Goal: Task Accomplishment & Management: Manage account settings

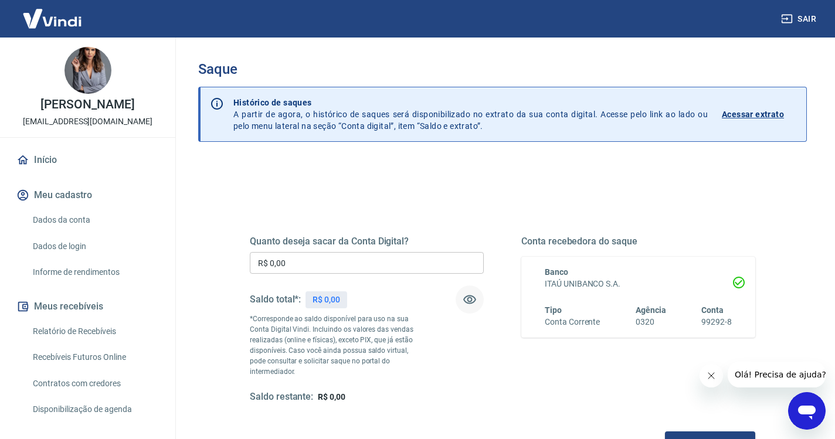
click at [471, 301] on icon "button" at bounding box center [469, 299] width 13 height 9
click at [471, 301] on icon "button" at bounding box center [469, 299] width 13 height 11
click at [801, 13] on button "Sair" at bounding box center [799, 19] width 42 height 22
click at [319, 260] on input "R$ 0,00" at bounding box center [367, 263] width 234 height 22
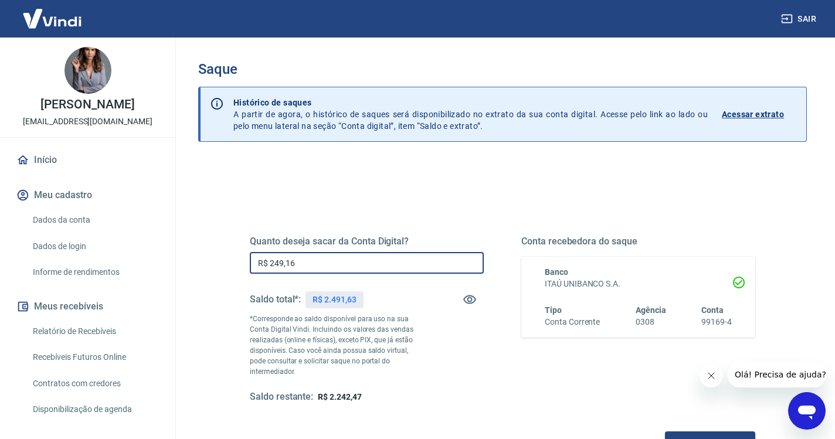
type input "R$ 2.491,63"
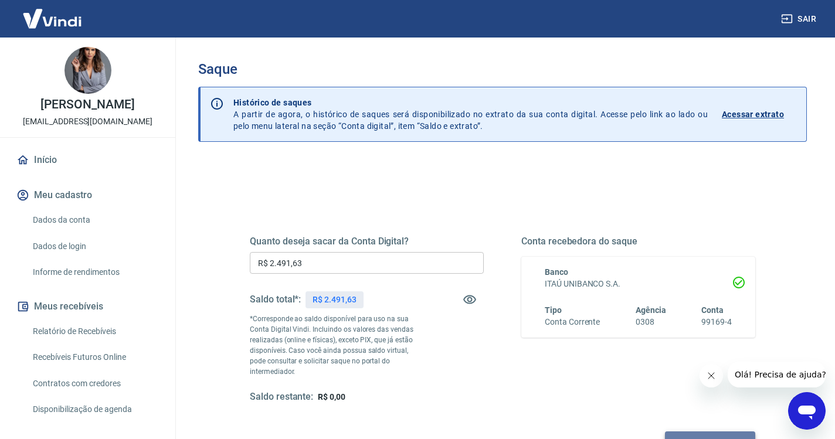
click at [665, 431] on button "Solicitar saque" at bounding box center [710, 442] width 90 height 22
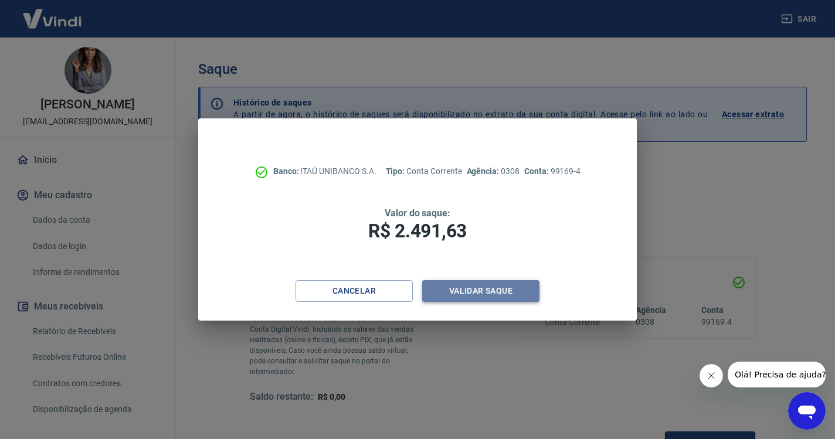
click at [465, 295] on button "Validar saque" at bounding box center [480, 291] width 117 height 22
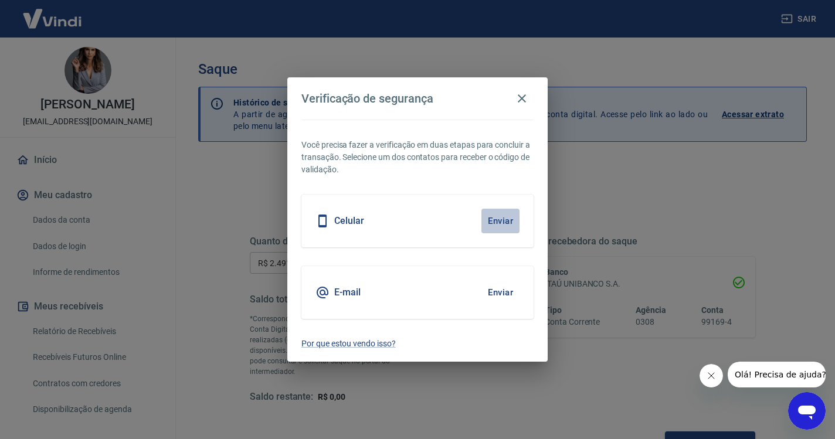
click at [504, 223] on button "Enviar" at bounding box center [500, 221] width 38 height 25
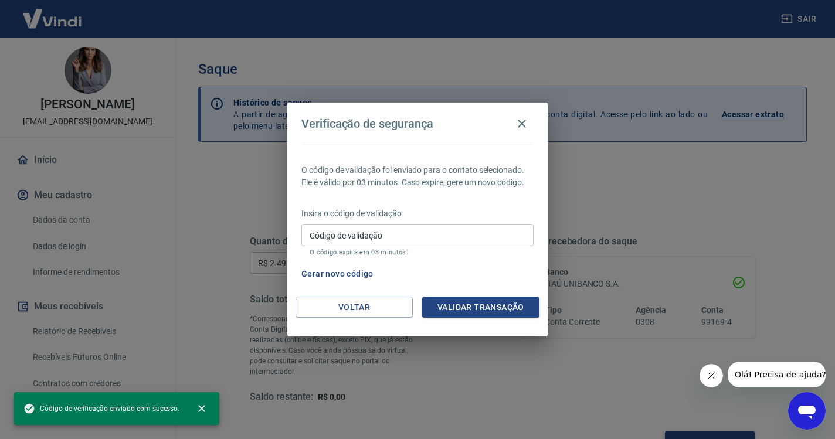
click at [420, 233] on input "Código de validação" at bounding box center [417, 236] width 232 height 22
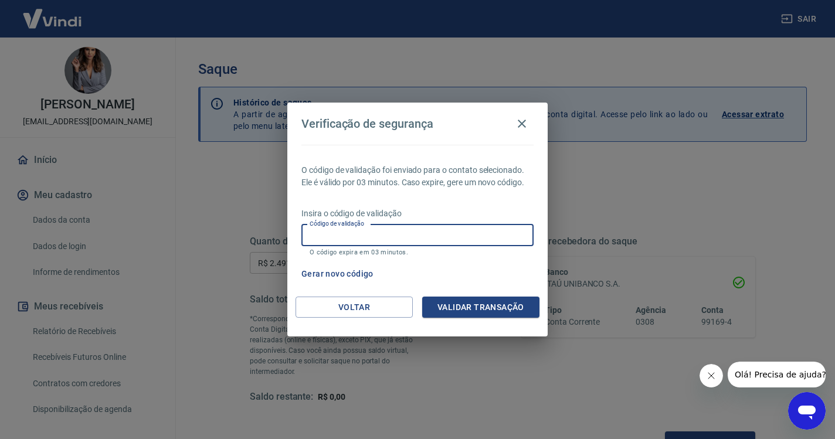
paste input "488554"
click at [502, 304] on button "Validar transação" at bounding box center [480, 308] width 117 height 22
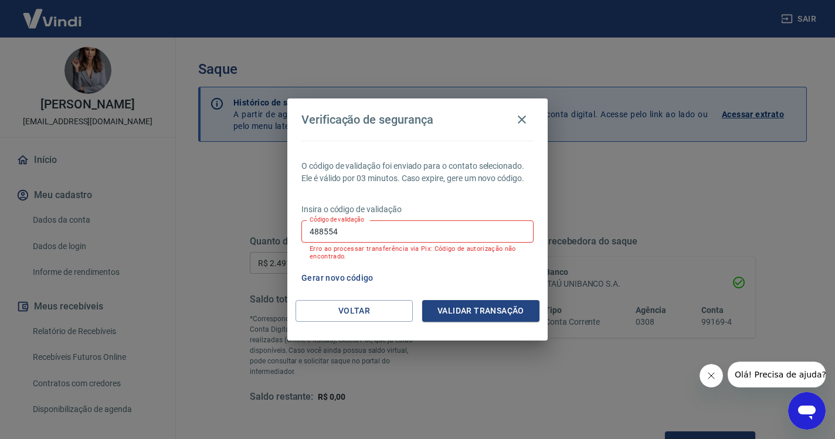
click at [380, 236] on input "488554" at bounding box center [417, 231] width 232 height 22
type input "4"
paste input "9"
type input "933161"
click at [445, 308] on button "Validar transação" at bounding box center [480, 311] width 117 height 22
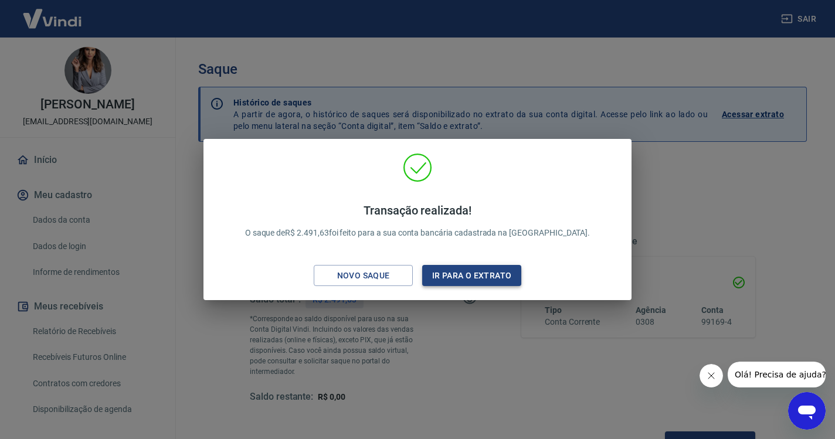
click at [467, 279] on button "Ir para o extrato" at bounding box center [471, 276] width 99 height 22
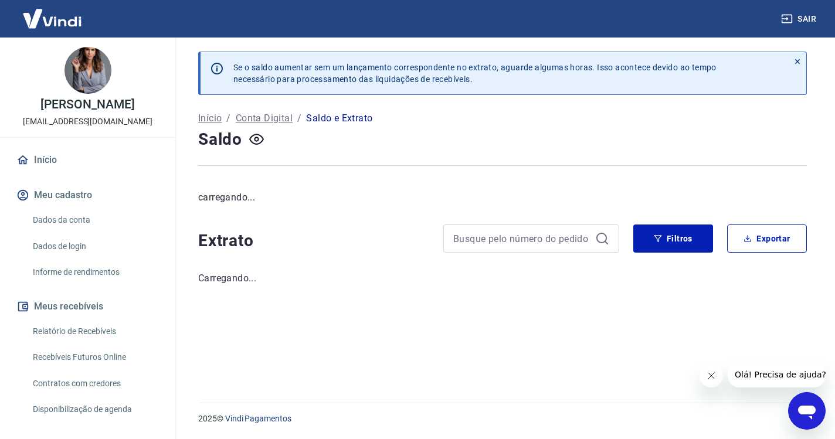
click at [46, 161] on link "Início" at bounding box center [87, 160] width 147 height 26
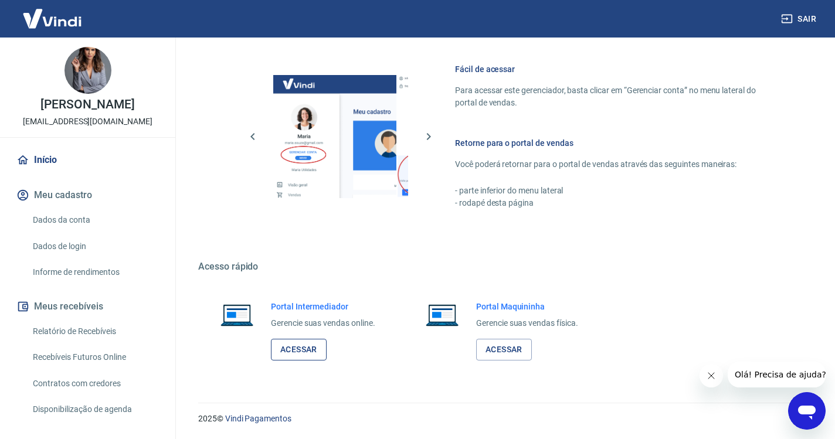
scroll to position [498, 0]
click at [309, 349] on link "Acessar" at bounding box center [299, 350] width 56 height 22
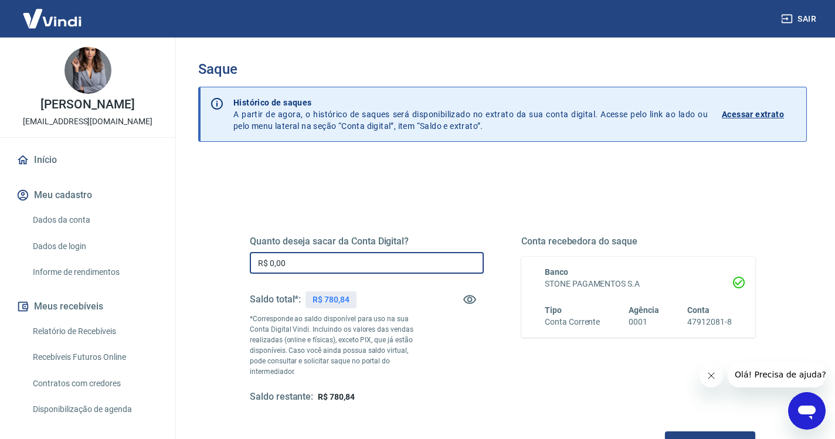
click at [317, 268] on input "R$ 0,00" at bounding box center [367, 263] width 234 height 22
type input "R$ 780,84"
click at [665, 432] on button "Solicitar saque" at bounding box center [710, 442] width 90 height 22
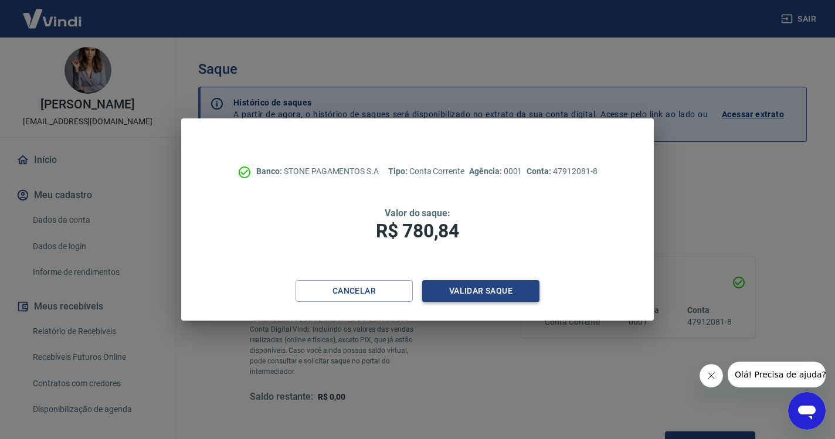
click at [505, 293] on button "Validar saque" at bounding box center [480, 291] width 117 height 22
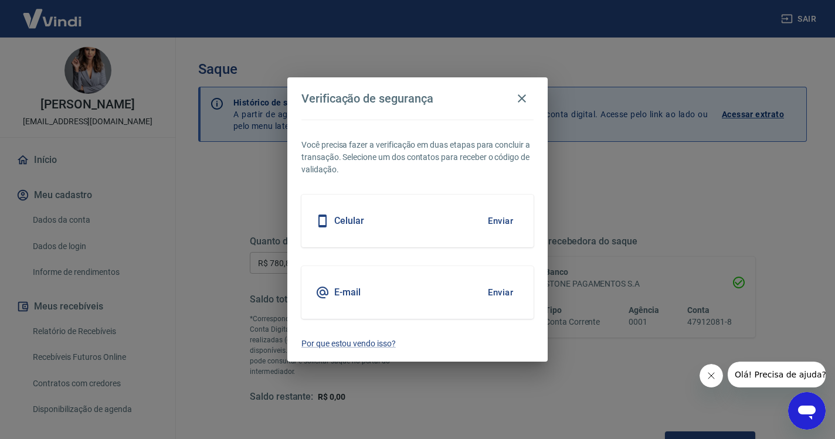
click at [501, 220] on button "Enviar" at bounding box center [500, 221] width 38 height 25
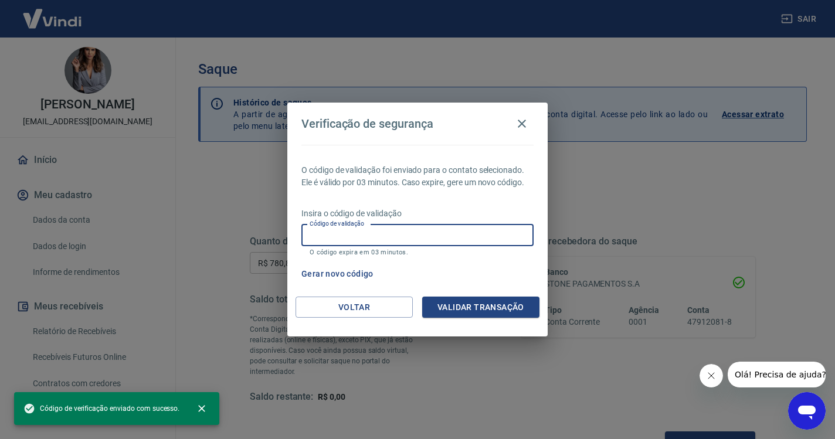
click at [389, 234] on input "Código de validação" at bounding box center [417, 236] width 232 height 22
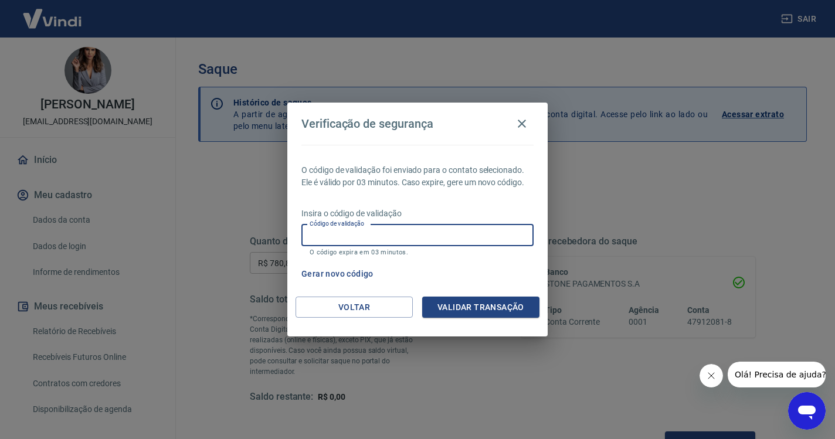
paste input "938366"
type input "938366"
click at [452, 317] on button "Validar transação" at bounding box center [480, 308] width 117 height 22
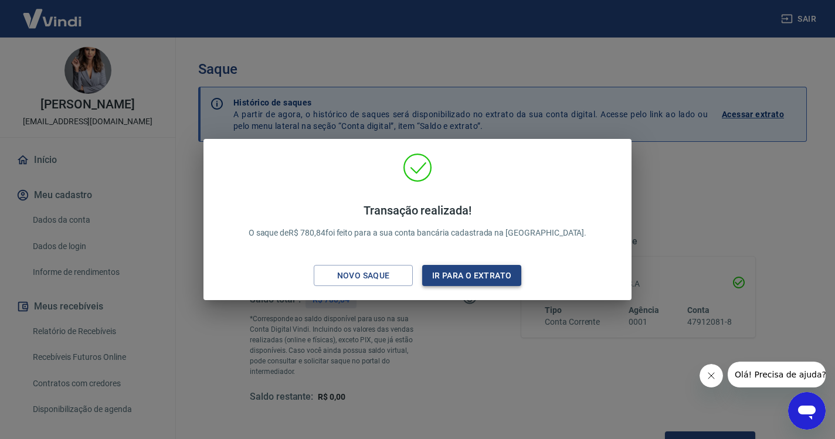
click at [446, 275] on button "Ir para o extrato" at bounding box center [471, 276] width 99 height 22
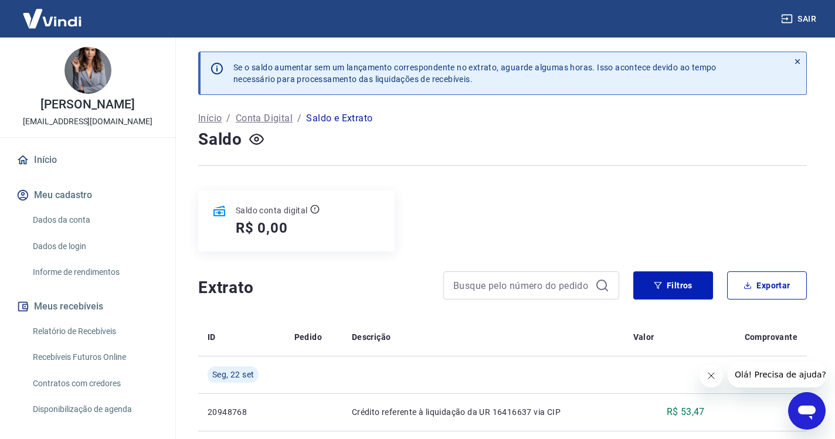
click at [47, 158] on link "Início" at bounding box center [87, 160] width 147 height 26
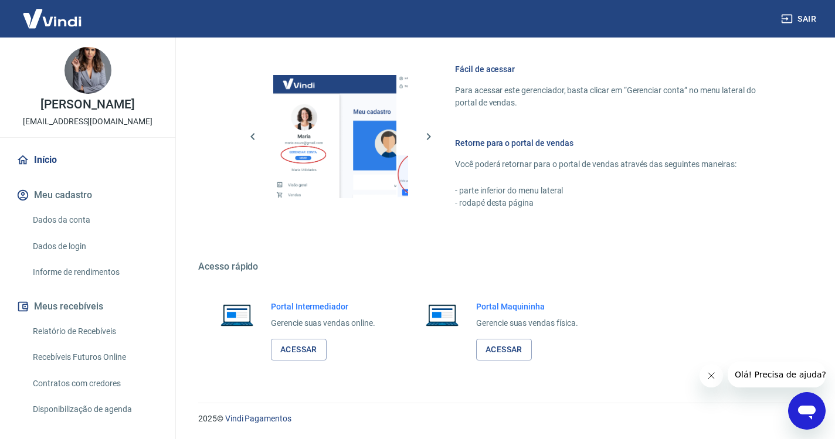
scroll to position [498, 0]
click at [806, 19] on button "Sair" at bounding box center [799, 19] width 42 height 22
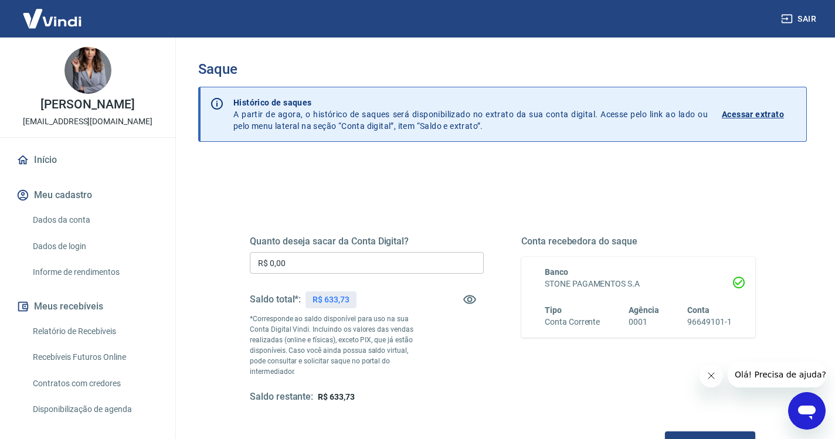
click at [302, 266] on input "R$ 0,00" at bounding box center [367, 263] width 234 height 22
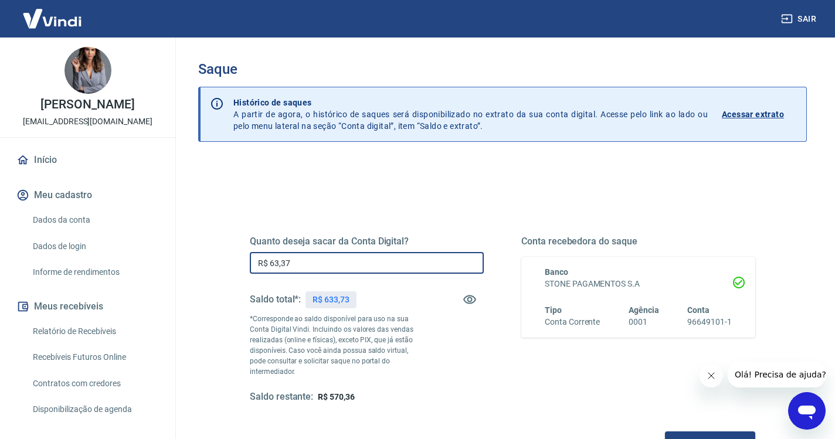
type input "R$ 633,73"
click at [665, 431] on button "Solicitar saque" at bounding box center [710, 442] width 90 height 22
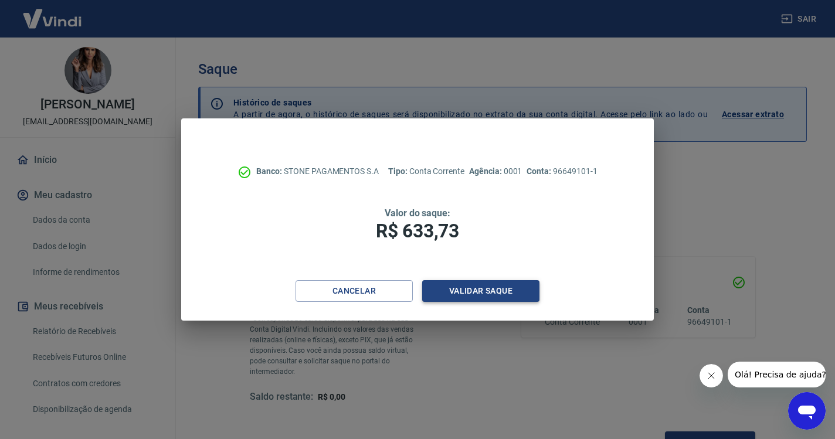
click at [526, 281] on button "Validar saque" at bounding box center [480, 291] width 117 height 22
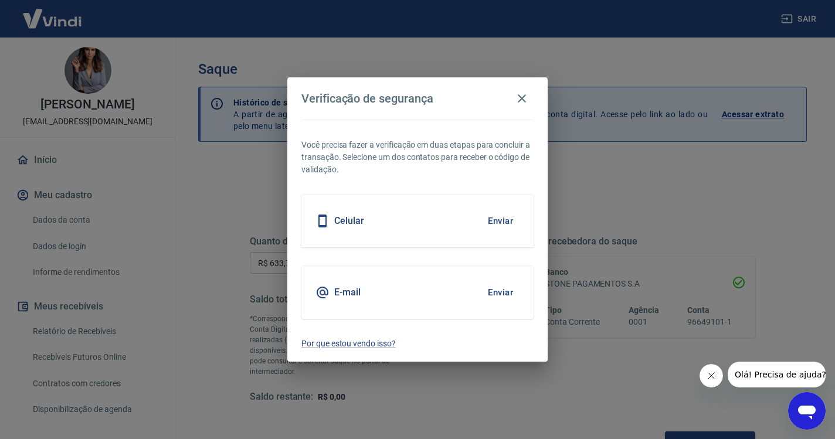
click at [508, 219] on button "Enviar" at bounding box center [500, 221] width 38 height 25
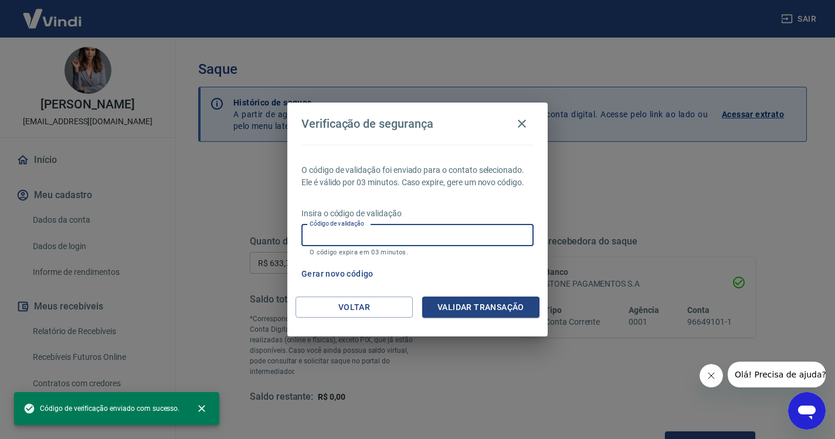
click at [346, 235] on input "Código de validação" at bounding box center [417, 236] width 232 height 22
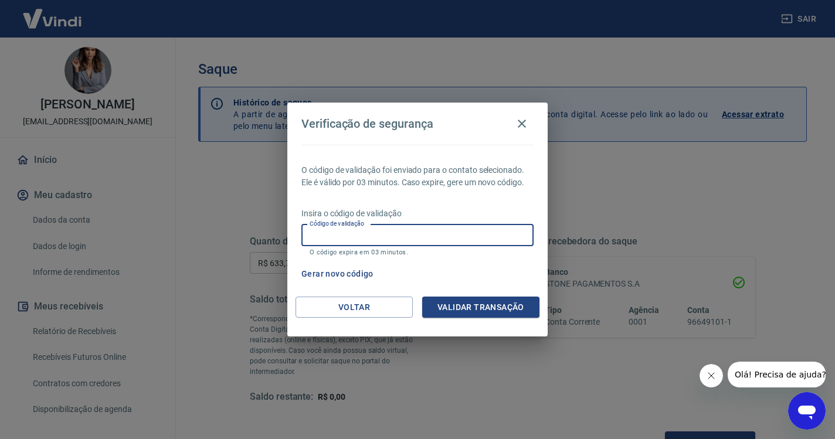
paste input "391694"
type input "391694"
click at [475, 304] on button "Validar transação" at bounding box center [480, 308] width 117 height 22
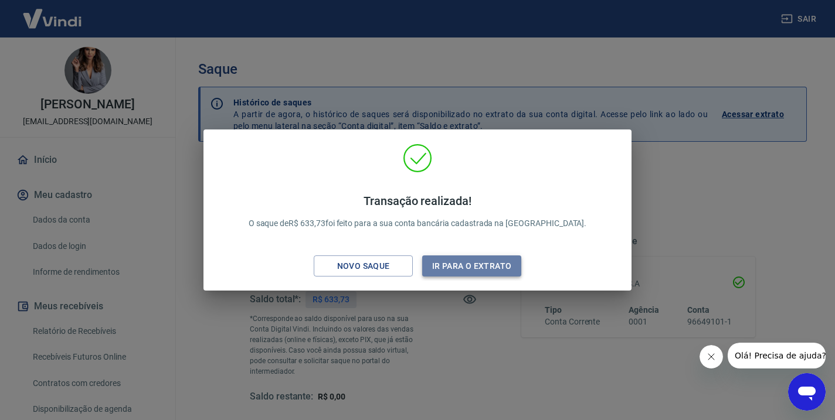
click at [489, 272] on button "Ir para o extrato" at bounding box center [471, 267] width 99 height 22
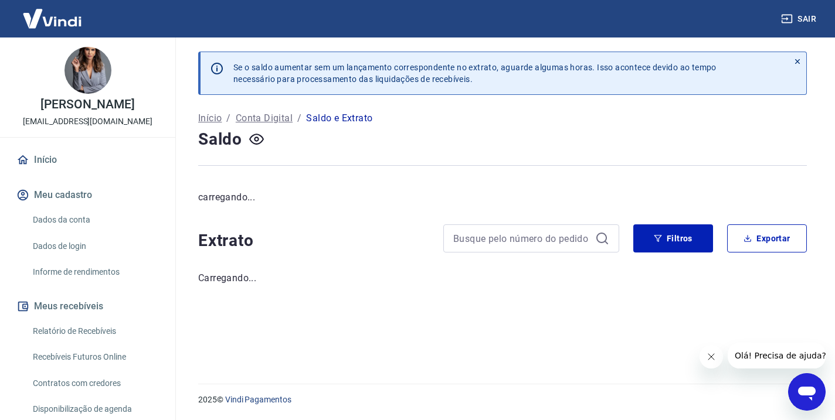
click at [52, 164] on link "Início" at bounding box center [87, 160] width 147 height 26
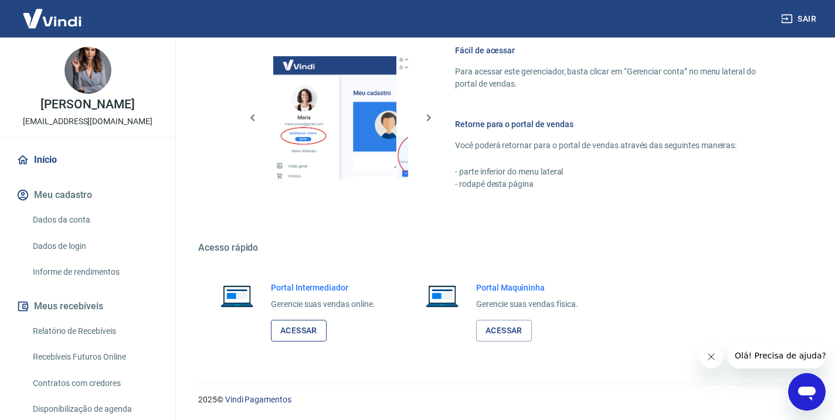
scroll to position [516, 0]
click at [310, 329] on link "Acessar" at bounding box center [299, 332] width 56 height 22
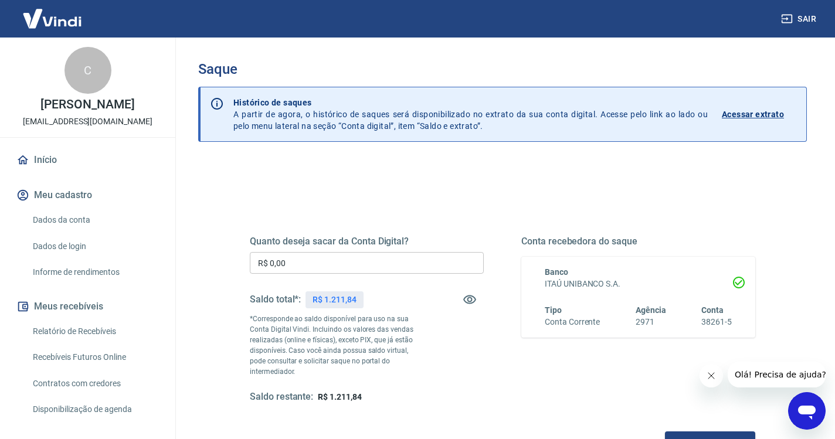
click at [347, 269] on input "R$ 0,00" at bounding box center [367, 263] width 234 height 22
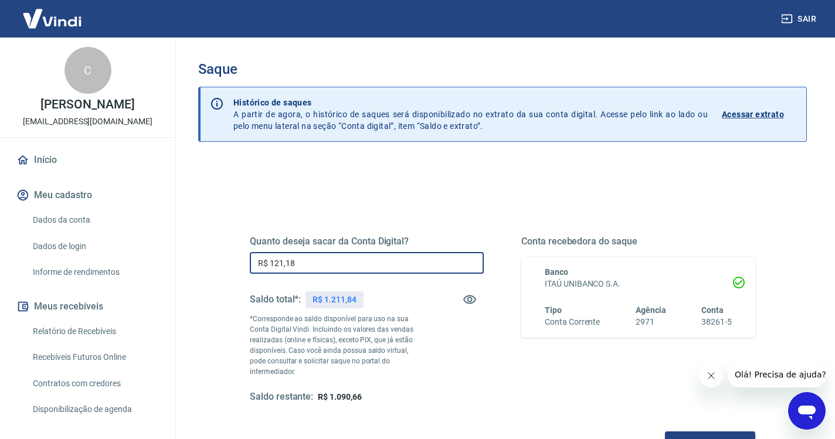
type input "R$ 1.211,84"
click at [318, 420] on div "Quanto deseja sacar da Conta Digital? R$ 1.211,84 ​ Saldo total*: R$ 1.211,84 *…" at bounding box center [502, 331] width 505 height 246
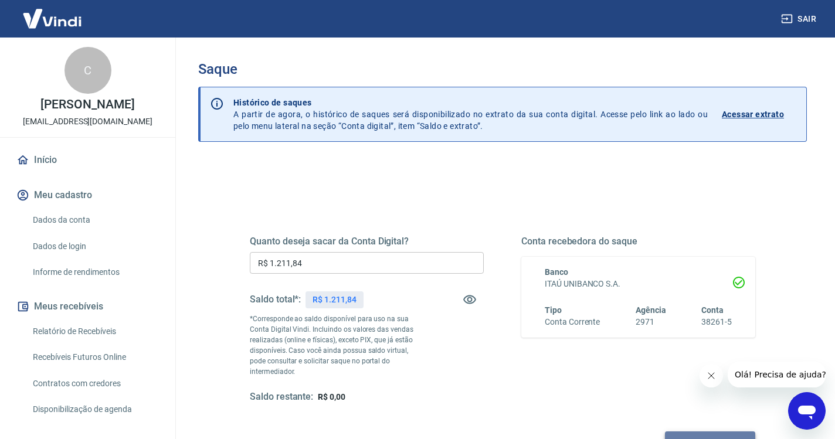
click at [665, 431] on button "Solicitar saque" at bounding box center [710, 442] width 90 height 22
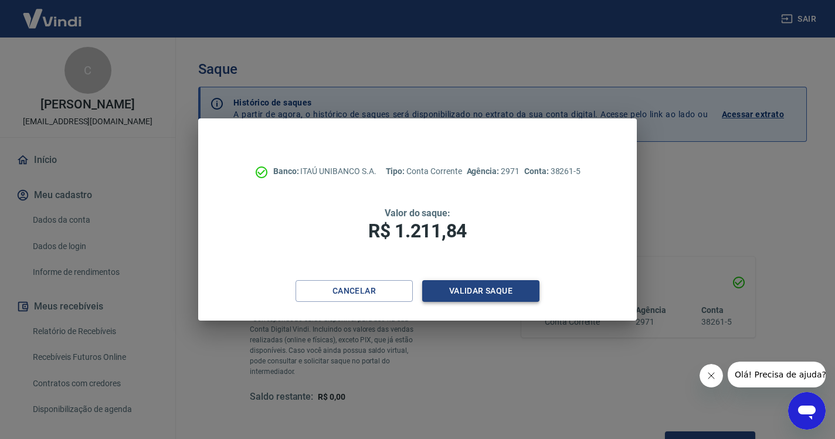
click at [483, 294] on button "Validar saque" at bounding box center [480, 291] width 117 height 22
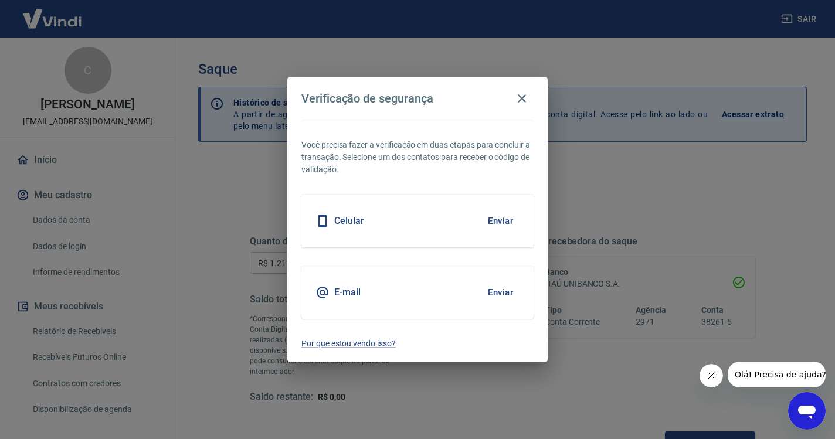
click at [495, 223] on button "Enviar" at bounding box center [500, 221] width 38 height 25
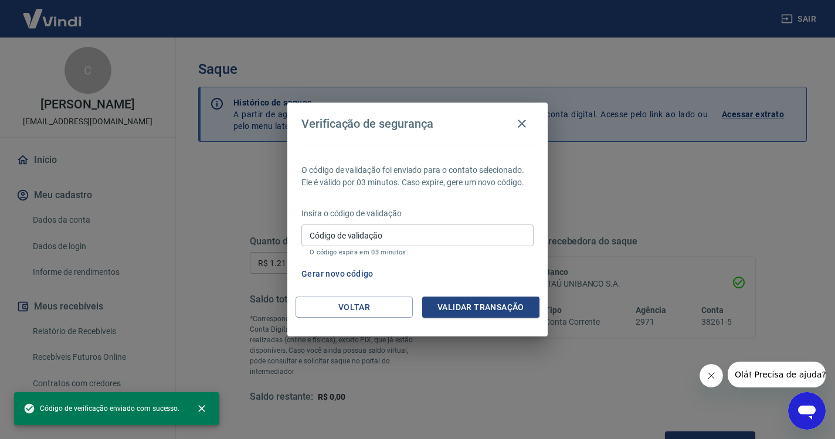
click at [410, 238] on input "Código de validação" at bounding box center [417, 236] width 232 height 22
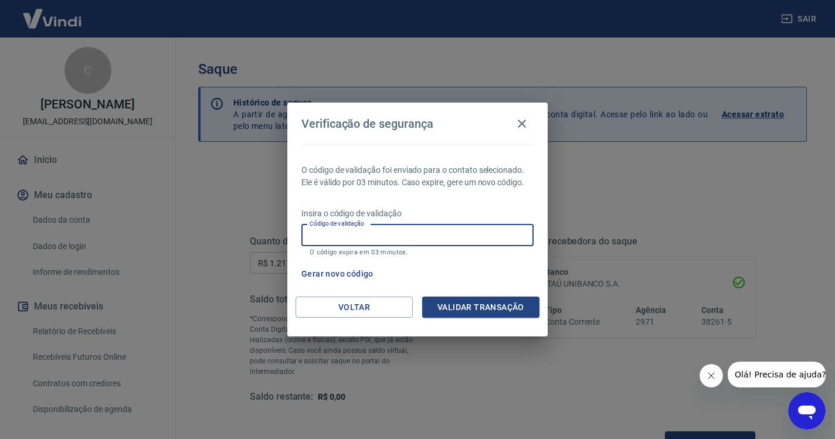
paste input "390985"
type input "390985"
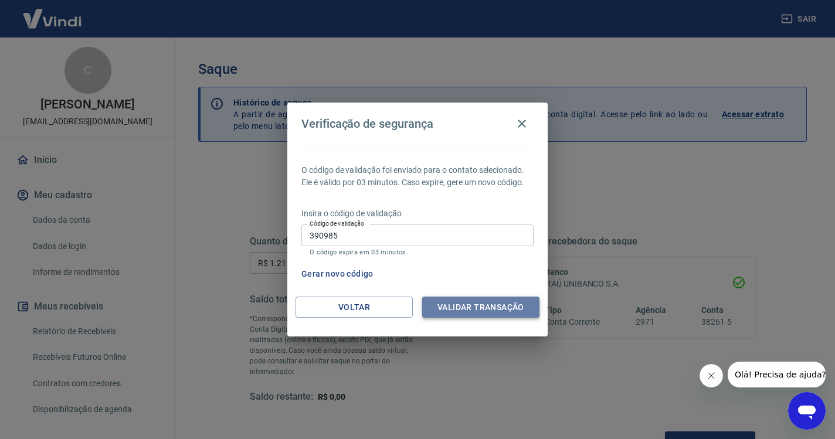
click at [495, 311] on button "Validar transação" at bounding box center [480, 308] width 117 height 22
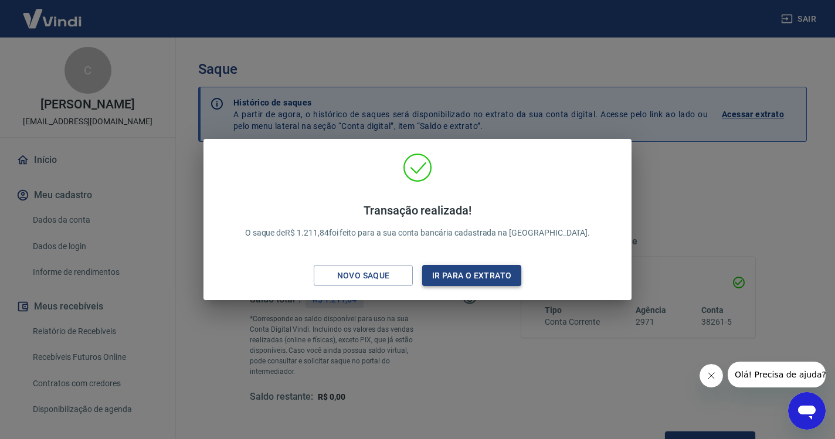
click at [495, 274] on button "Ir para o extrato" at bounding box center [471, 276] width 99 height 22
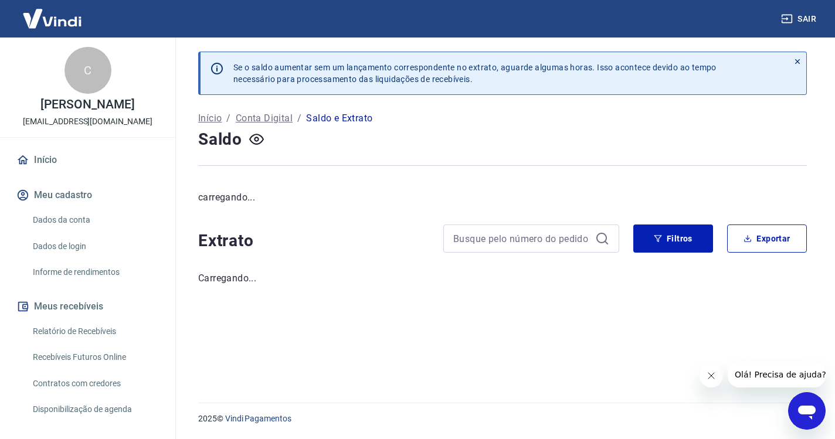
click at [809, 21] on button "Sair" at bounding box center [799, 19] width 42 height 22
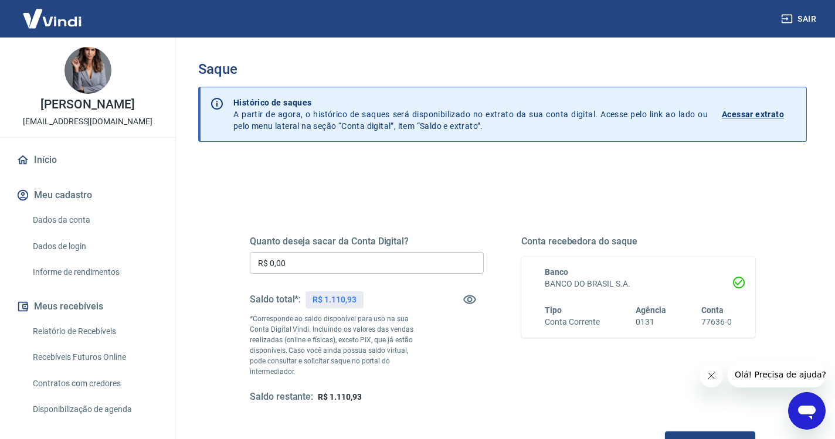
click at [347, 268] on input "R$ 0,00" at bounding box center [367, 263] width 234 height 22
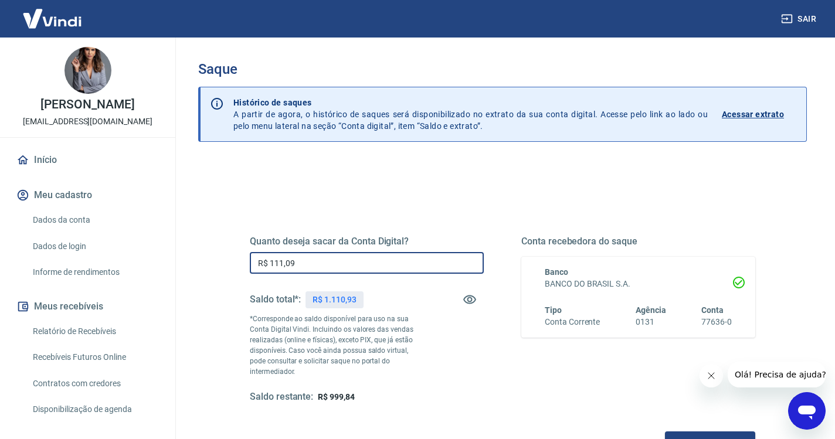
type input "R$ 1.110,93"
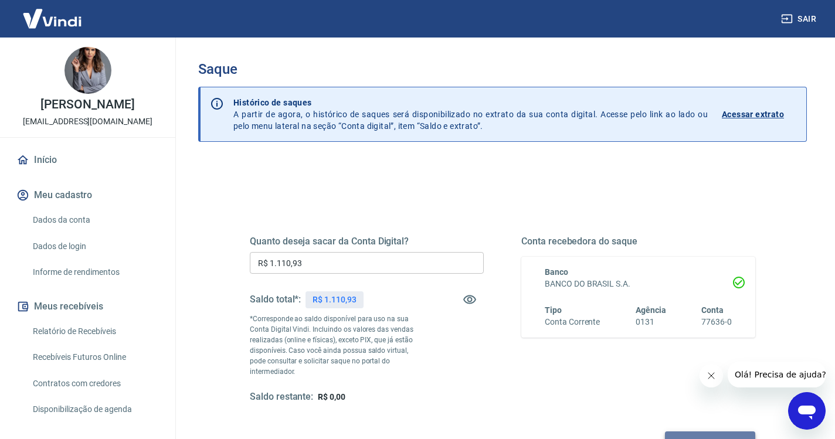
click at [665, 431] on button "Solicitar saque" at bounding box center [710, 442] width 90 height 22
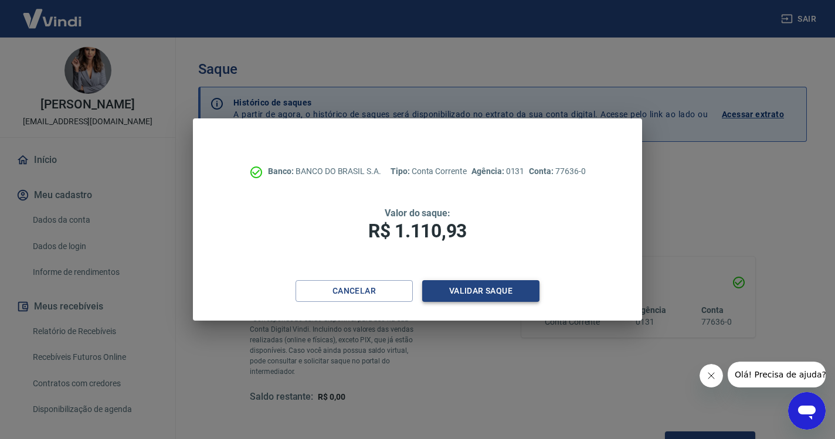
click at [496, 298] on button "Validar saque" at bounding box center [480, 291] width 117 height 22
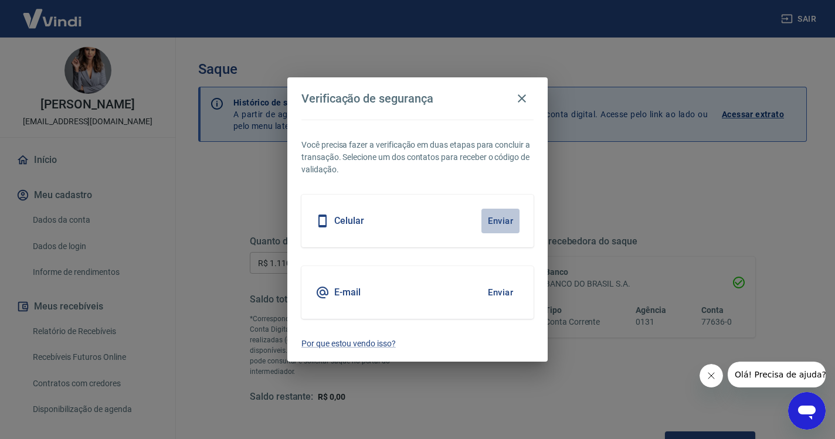
click at [509, 229] on button "Enviar" at bounding box center [500, 221] width 38 height 25
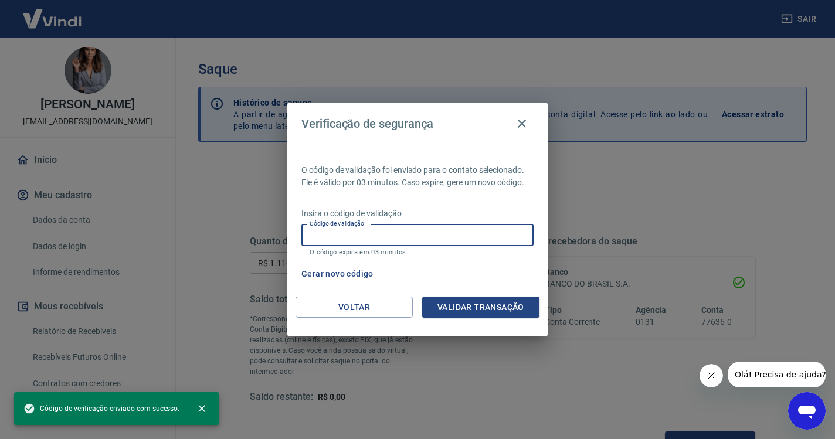
click at [386, 229] on input "Código de validação" at bounding box center [417, 236] width 232 height 22
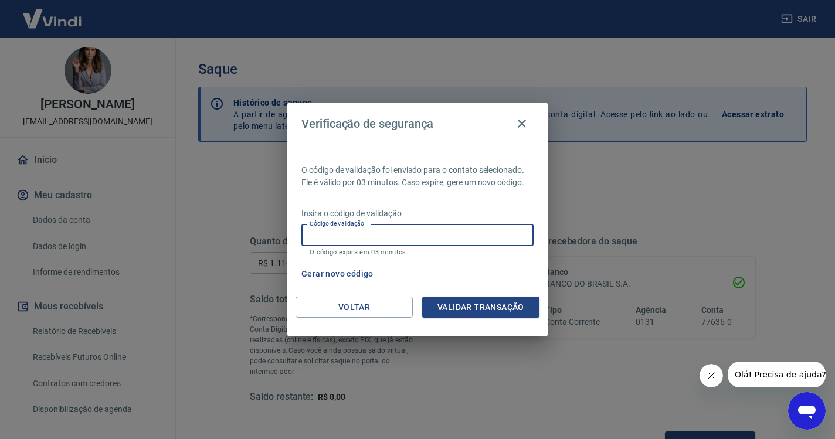
paste input "314951"
type input "322985"
click at [478, 307] on button "Validar transação" at bounding box center [480, 308] width 117 height 22
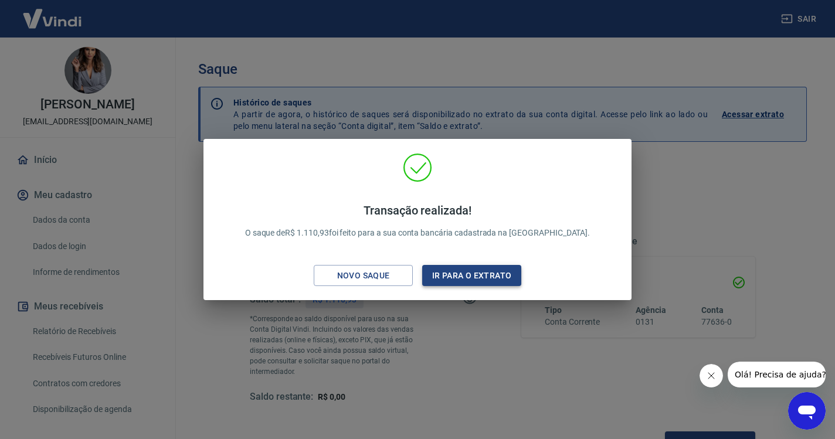
click at [485, 281] on button "Ir para o extrato" at bounding box center [471, 276] width 99 height 22
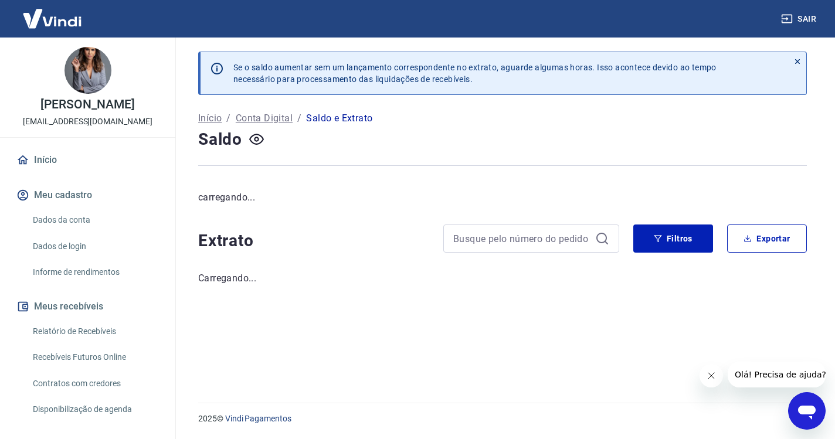
click at [60, 157] on link "Início" at bounding box center [87, 160] width 147 height 26
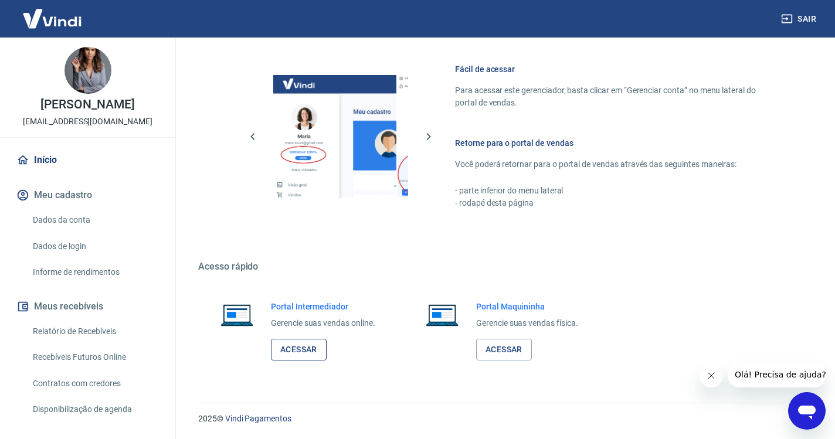
scroll to position [498, 0]
click at [306, 341] on link "Acessar" at bounding box center [299, 350] width 56 height 22
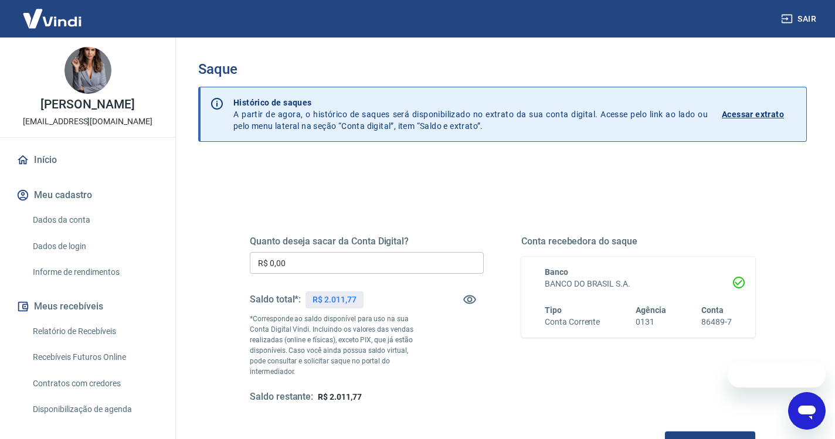
click at [404, 265] on input "R$ 0,00" at bounding box center [367, 263] width 234 height 22
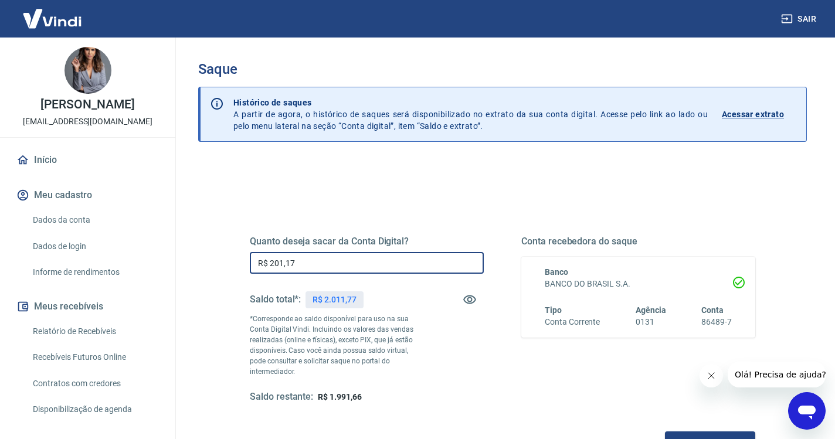
type input "R$ 2.011,77"
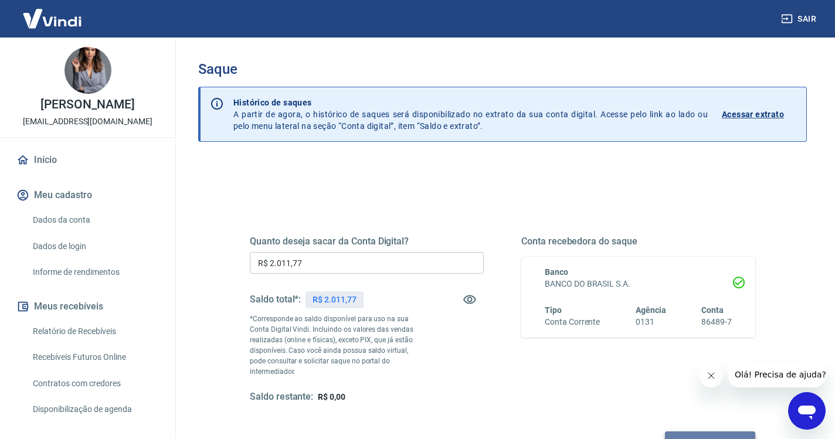
click at [665, 434] on button "Solicitar saque" at bounding box center [710, 442] width 90 height 22
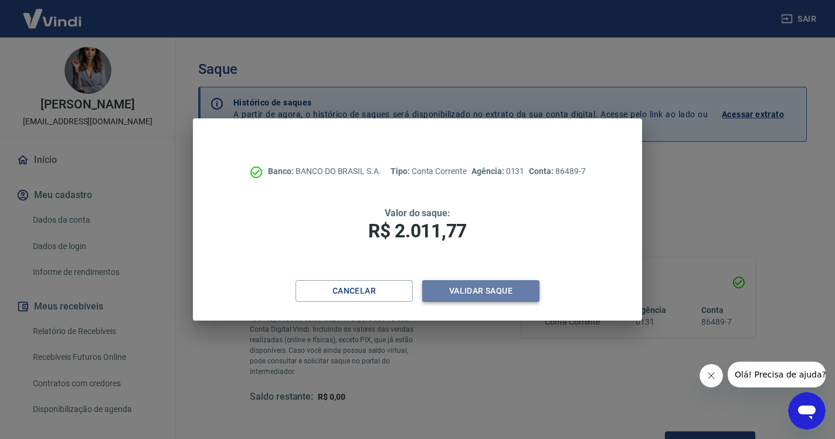
click at [498, 283] on button "Validar saque" at bounding box center [480, 291] width 117 height 22
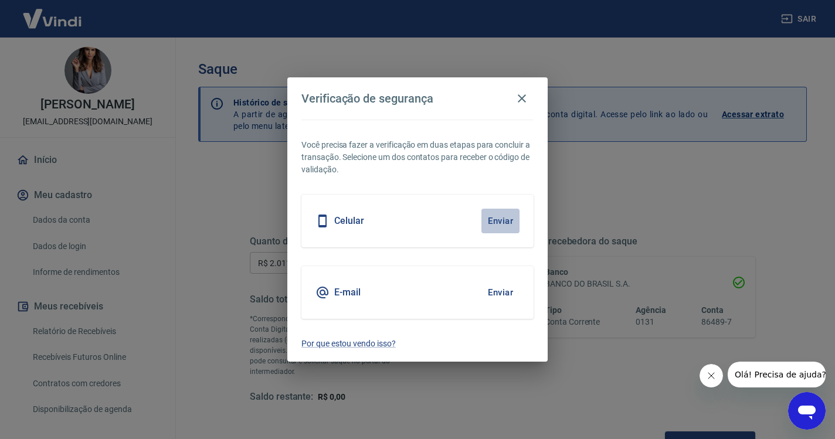
click at [511, 213] on button "Enviar" at bounding box center [500, 221] width 38 height 25
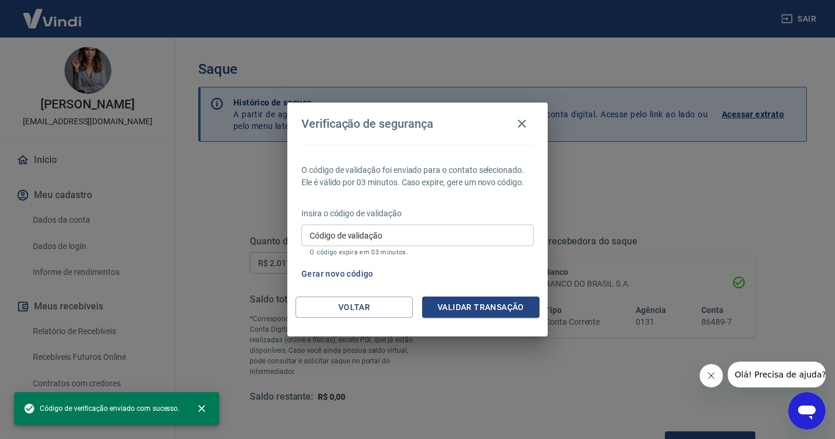
click at [419, 238] on input "Código de validação" at bounding box center [417, 236] width 232 height 22
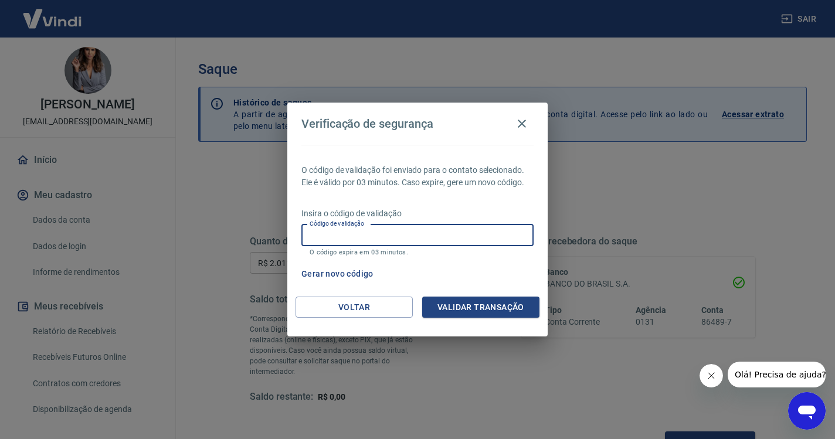
paste input "775271"
type input "775271"
click at [481, 308] on button "Validar transação" at bounding box center [480, 308] width 117 height 22
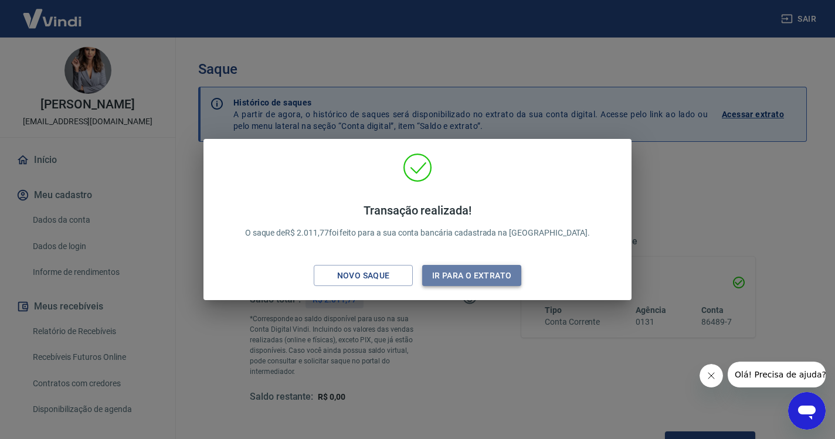
click at [495, 276] on button "Ir para o extrato" at bounding box center [471, 276] width 99 height 22
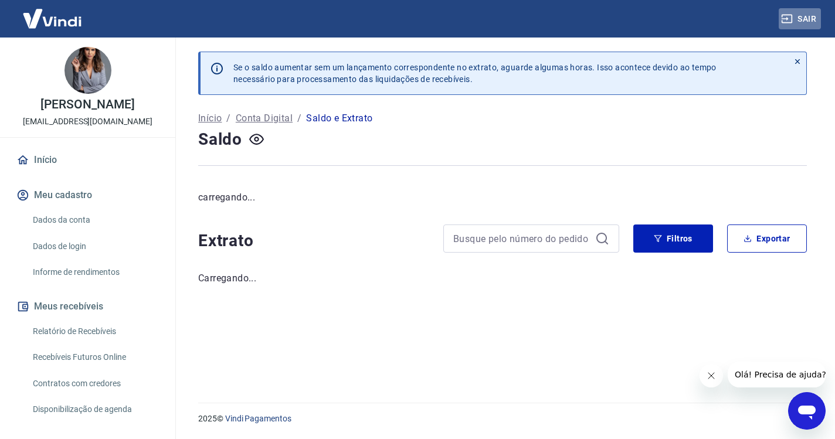
click at [809, 18] on button "Sair" at bounding box center [799, 19] width 42 height 22
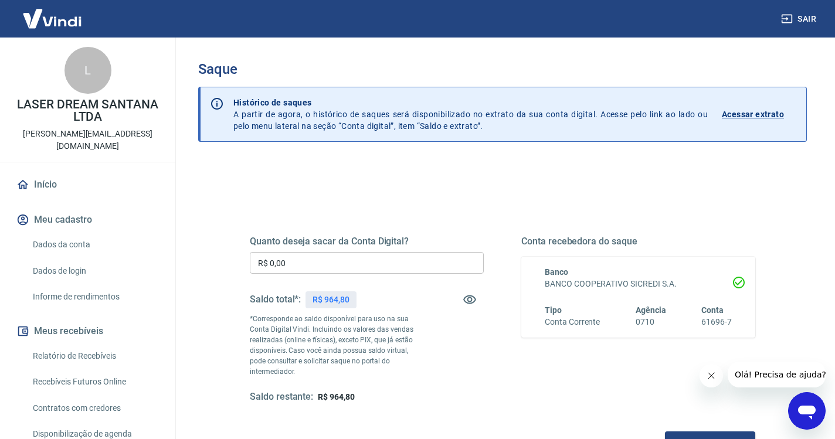
click at [356, 265] on input "R$ 0,00" at bounding box center [367, 263] width 234 height 22
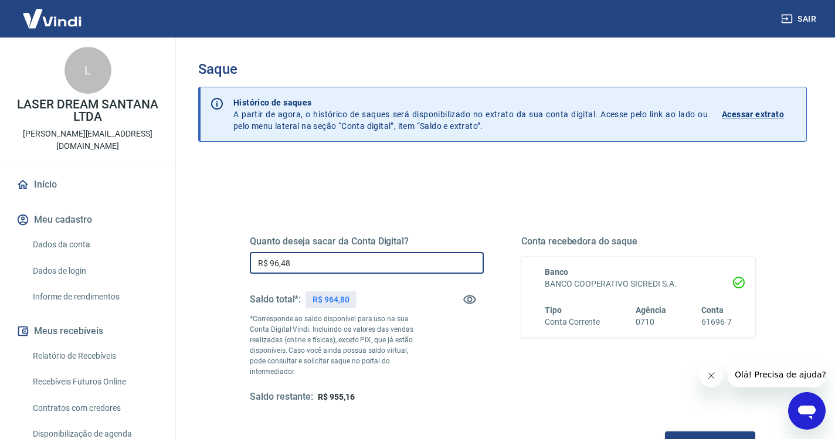
type input "R$ 964,80"
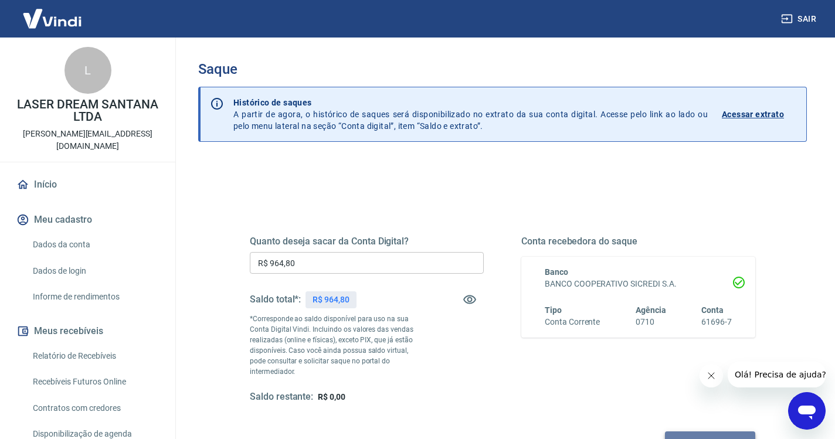
click at [665, 433] on button "Solicitar saque" at bounding box center [710, 442] width 90 height 22
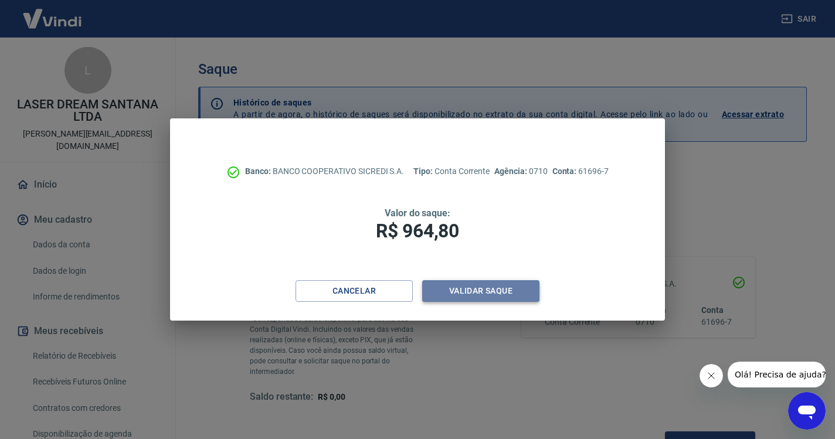
click at [509, 287] on button "Validar saque" at bounding box center [480, 291] width 117 height 22
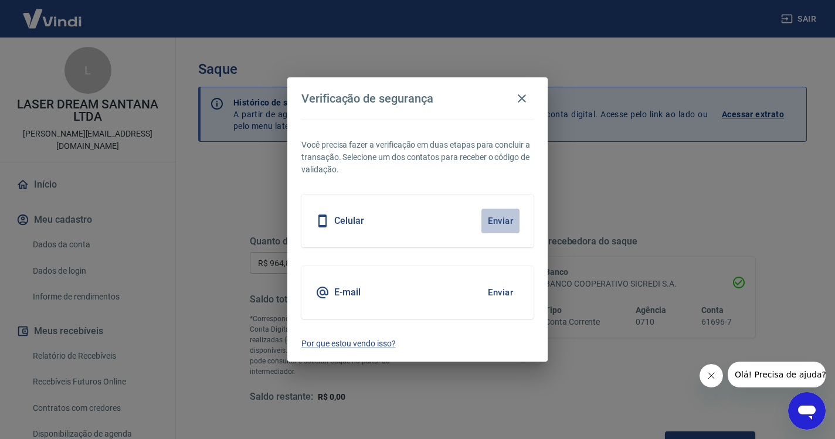
click at [505, 220] on button "Enviar" at bounding box center [500, 221] width 38 height 25
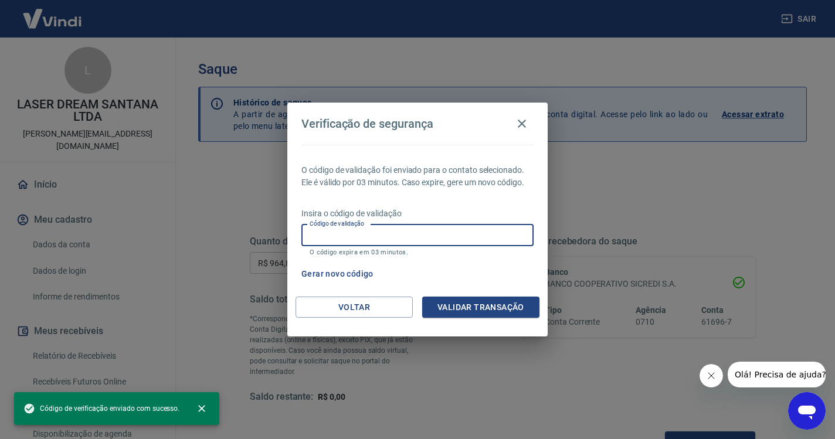
click at [443, 240] on input "Código de validação" at bounding box center [417, 236] width 232 height 22
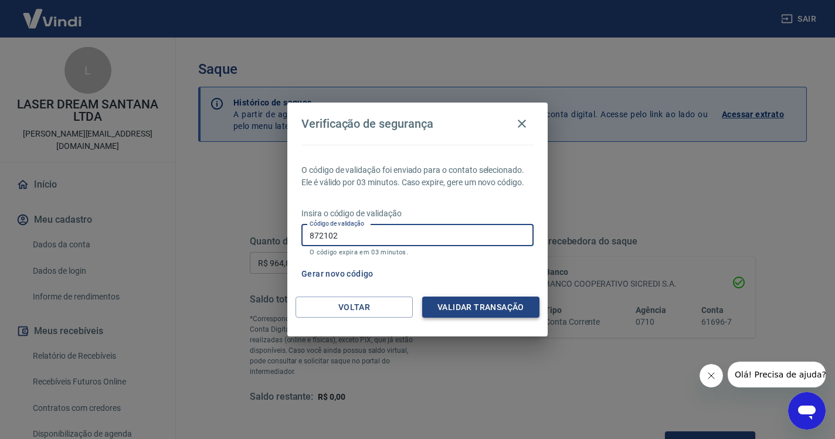
type input "872102"
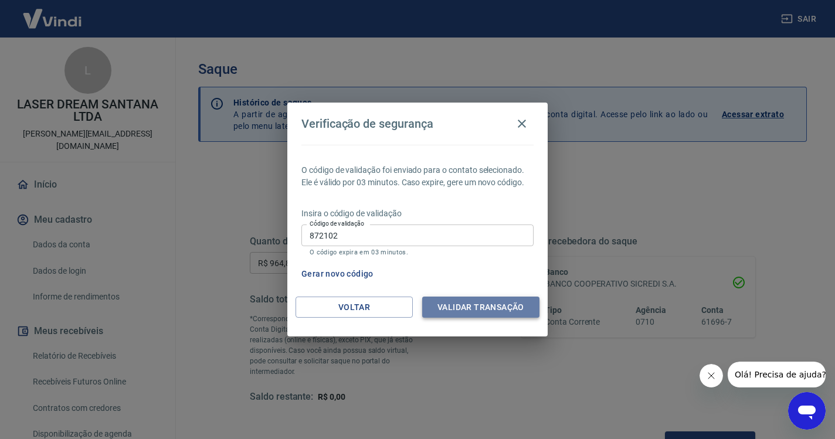
click at [487, 311] on button "Validar transação" at bounding box center [480, 308] width 117 height 22
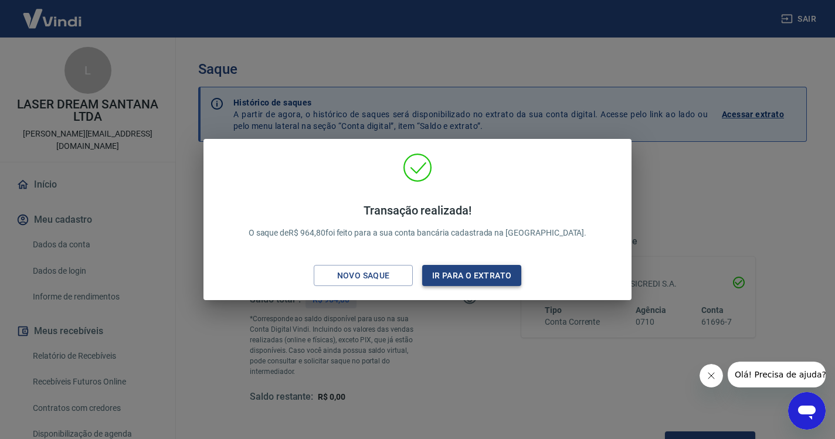
click at [488, 274] on button "Ir para o extrato" at bounding box center [471, 276] width 99 height 22
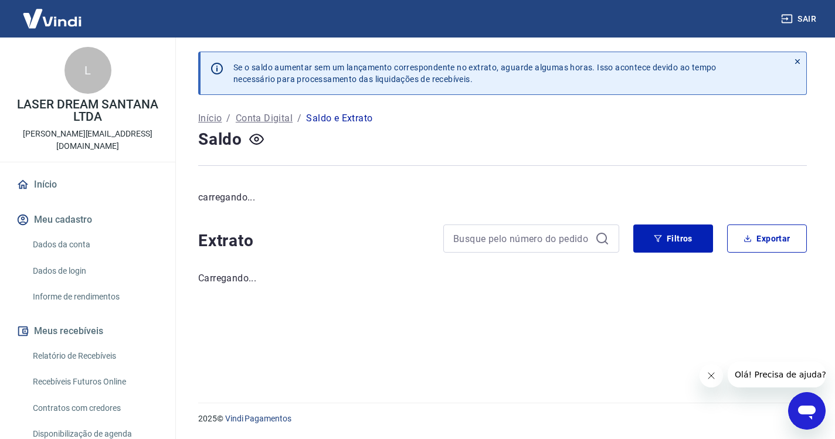
click at [48, 172] on link "Início" at bounding box center [87, 185] width 147 height 26
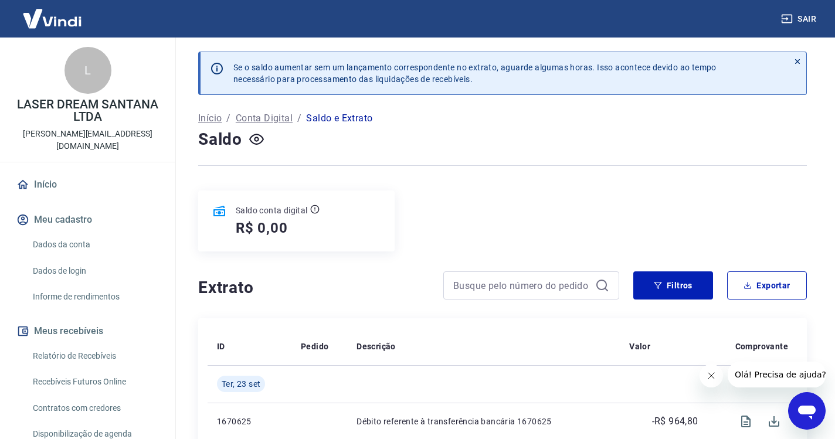
scroll to position [2, 0]
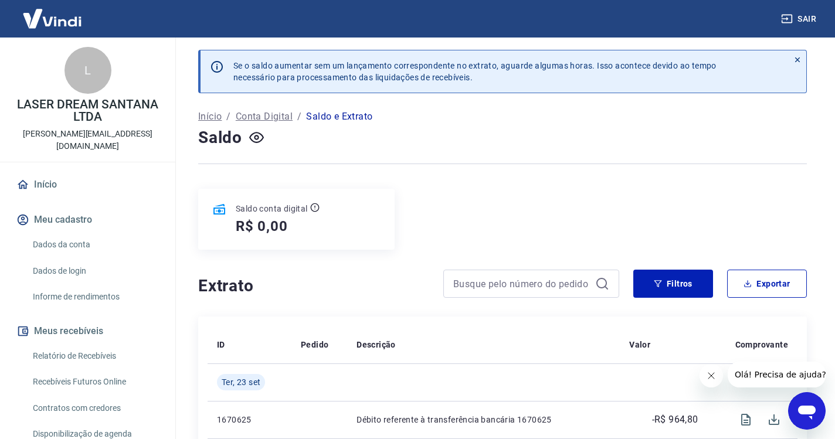
click at [57, 172] on link "Início" at bounding box center [87, 185] width 147 height 26
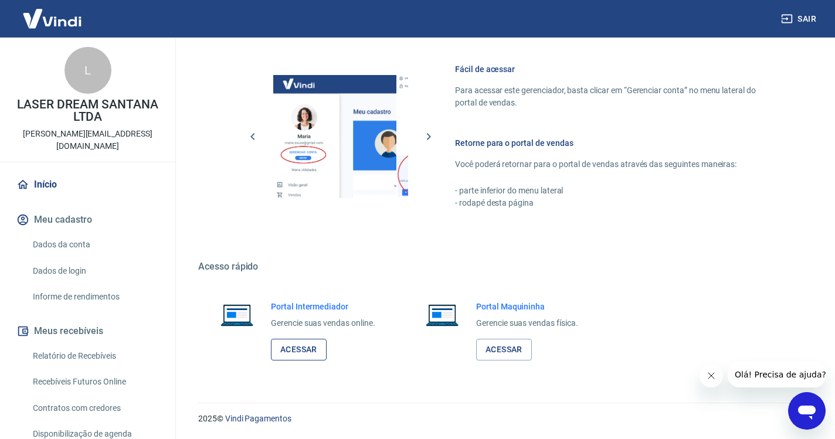
scroll to position [498, 0]
click at [307, 342] on link "Acessar" at bounding box center [299, 350] width 56 height 22
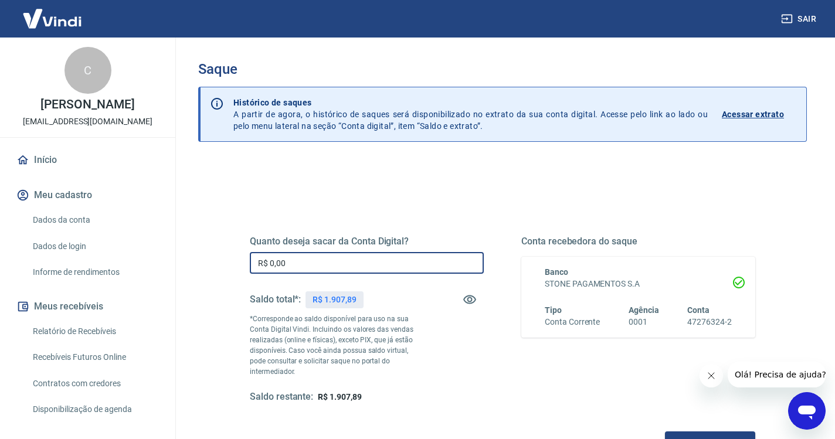
click at [314, 261] on input "R$ 0,00" at bounding box center [367, 263] width 234 height 22
type input "R$ 1.907,89"
click at [665, 431] on button "Solicitar saque" at bounding box center [710, 442] width 90 height 22
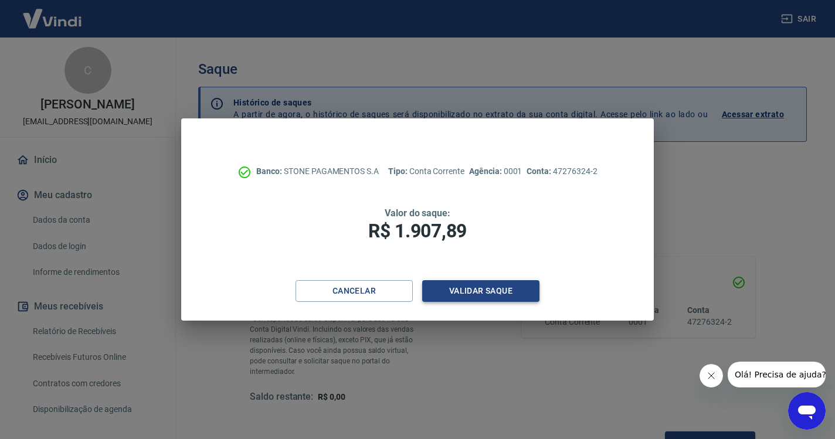
click at [491, 290] on button "Validar saque" at bounding box center [480, 291] width 117 height 22
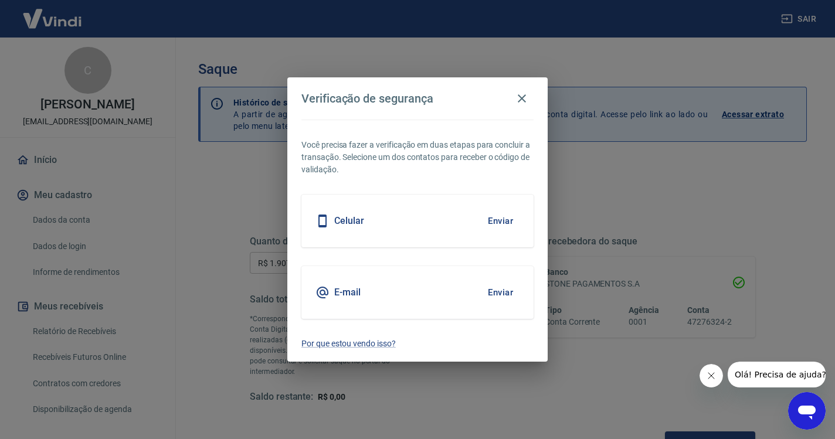
click at [497, 230] on button "Enviar" at bounding box center [500, 221] width 38 height 25
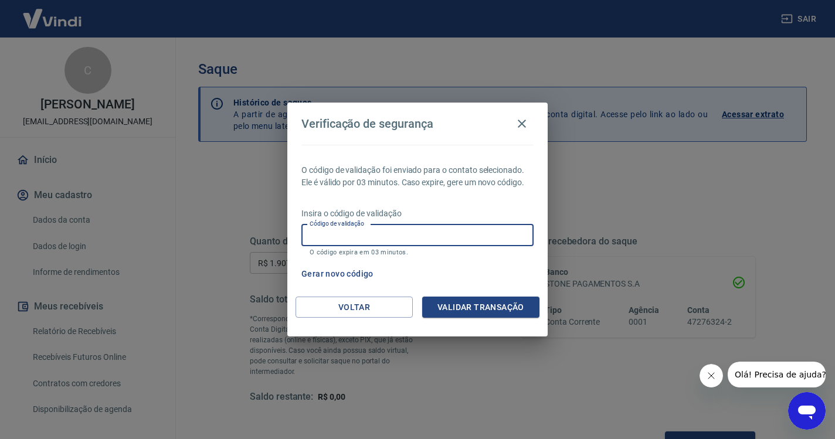
click at [433, 244] on input "Código de validação" at bounding box center [417, 236] width 232 height 22
type input "924287"
click at [486, 312] on button "Validar transação" at bounding box center [480, 308] width 117 height 22
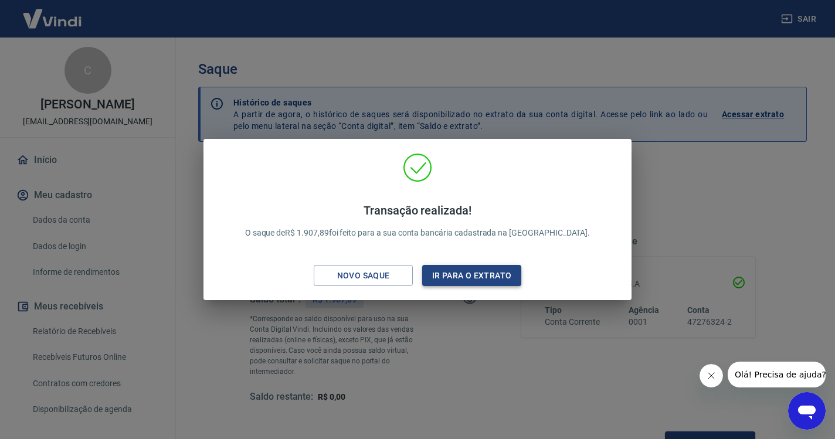
click at [498, 279] on button "Ir para o extrato" at bounding box center [471, 276] width 99 height 22
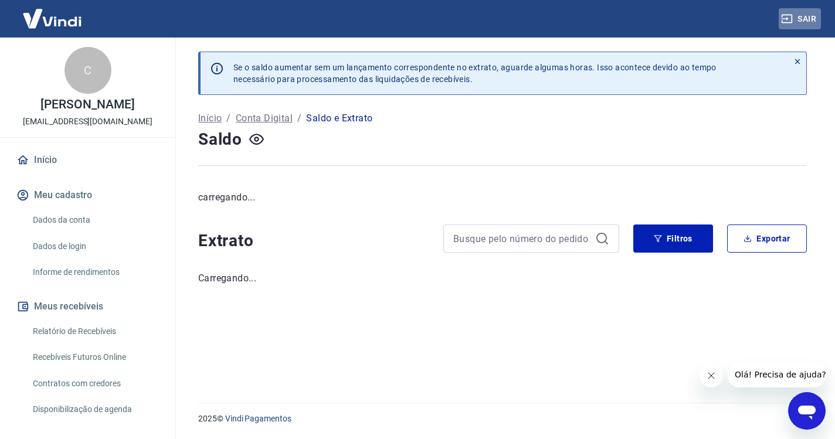
click at [797, 18] on button "Sair" at bounding box center [799, 19] width 42 height 22
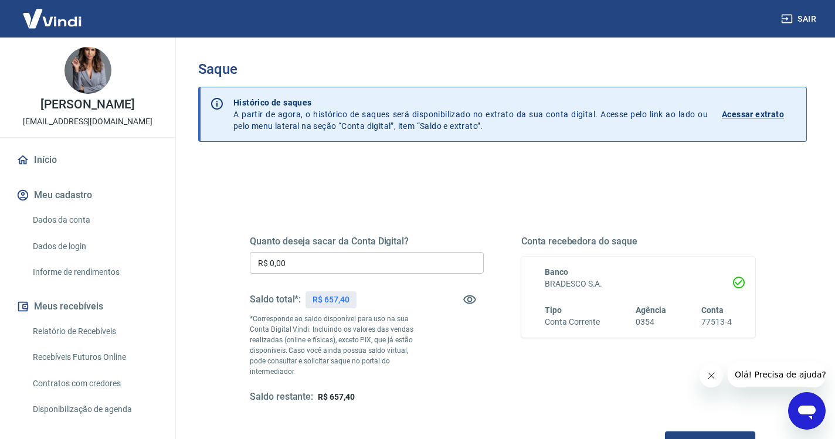
click at [367, 265] on input "R$ 0,00" at bounding box center [367, 263] width 234 height 22
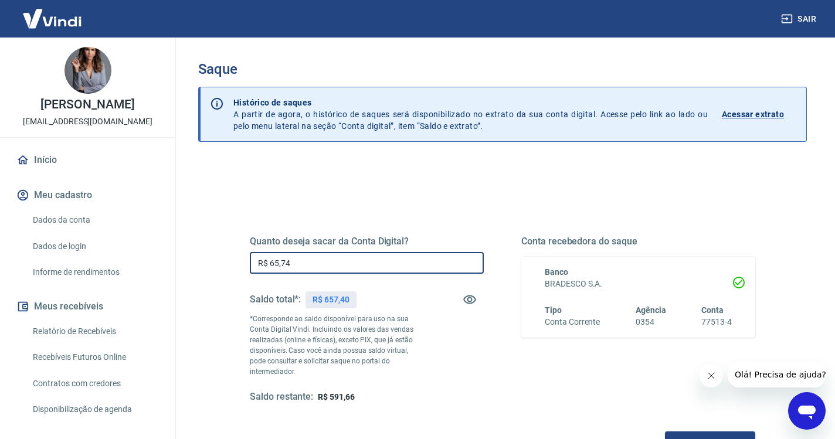
type input "R$ 657,40"
click at [665, 431] on button "Solicitar saque" at bounding box center [710, 442] width 90 height 22
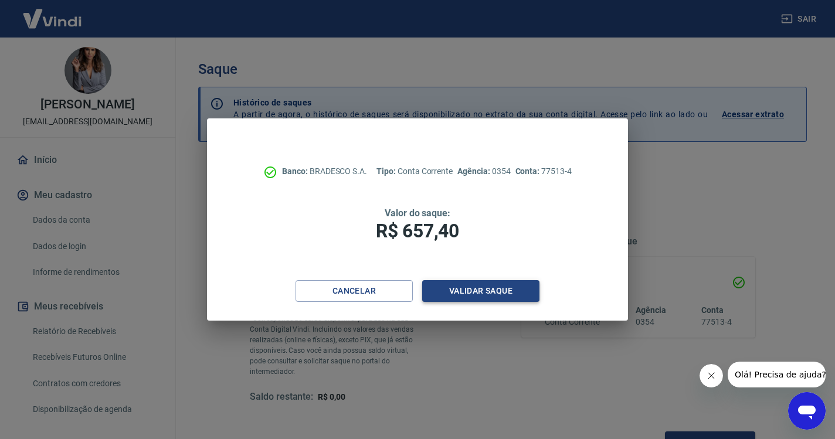
click at [455, 285] on button "Validar saque" at bounding box center [480, 291] width 117 height 22
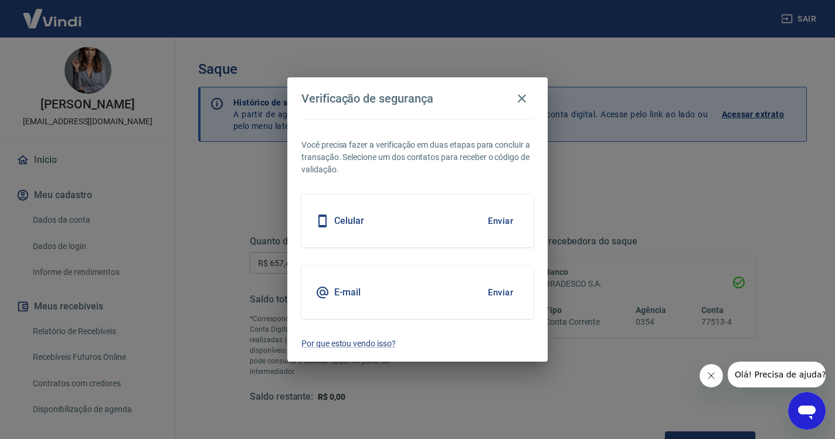
click at [505, 214] on button "Enviar" at bounding box center [500, 221] width 38 height 25
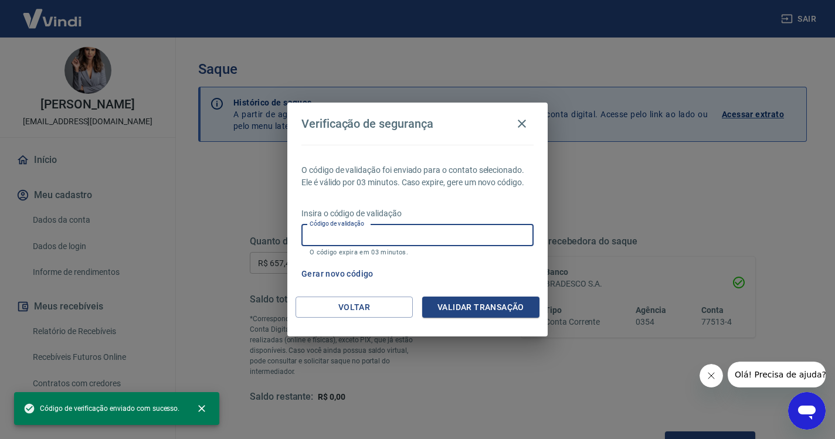
click at [398, 244] on input "Código de validação" at bounding box center [417, 236] width 232 height 22
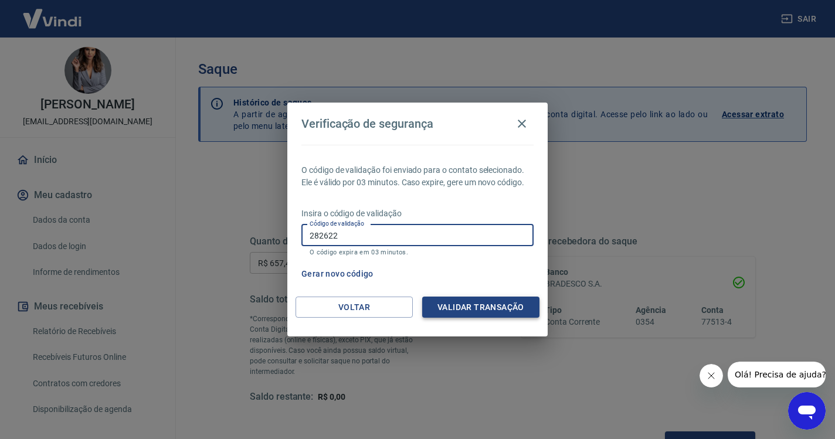
type input "282622"
click at [475, 309] on button "Validar transação" at bounding box center [480, 308] width 117 height 22
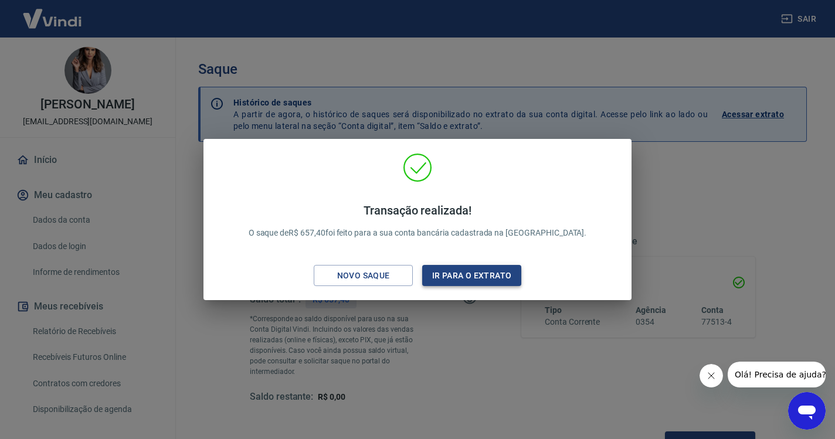
click at [471, 268] on button "Ir para o extrato" at bounding box center [471, 276] width 99 height 22
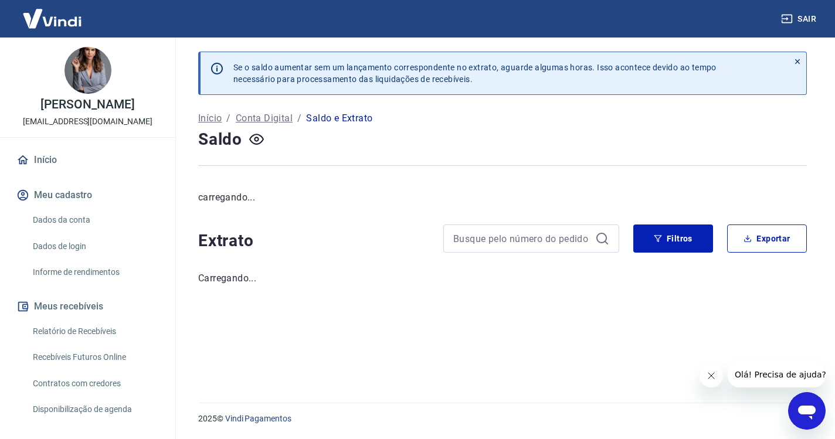
click at [54, 161] on link "Início" at bounding box center [87, 160] width 147 height 26
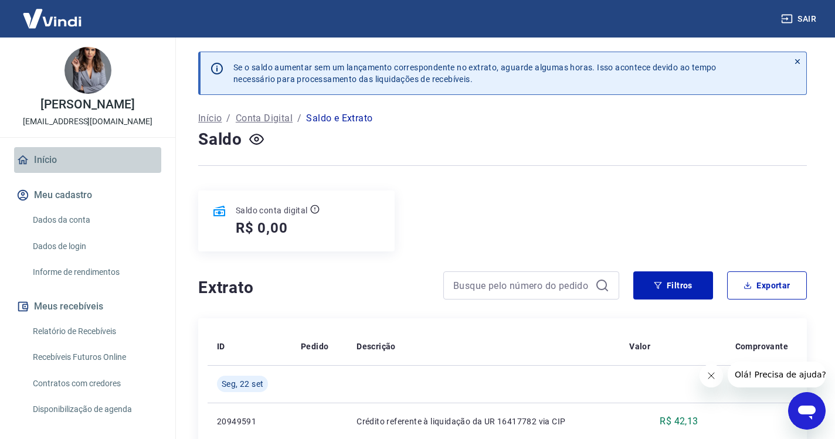
click at [43, 156] on link "Início" at bounding box center [87, 160] width 147 height 26
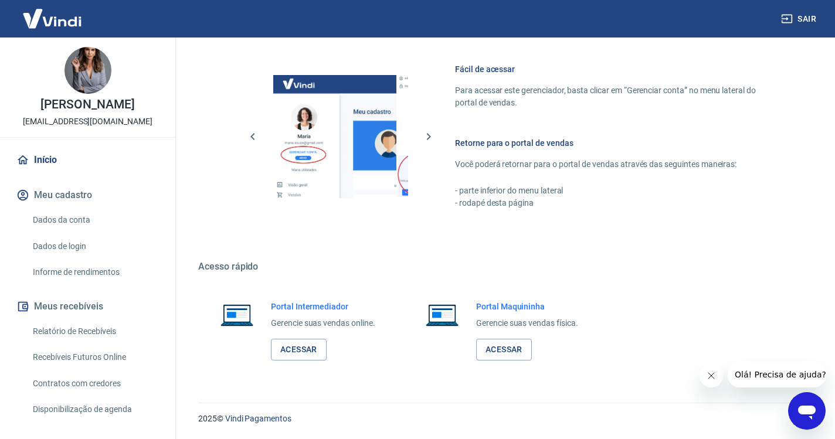
scroll to position [498, 0]
click at [301, 358] on link "Acessar" at bounding box center [299, 350] width 56 height 22
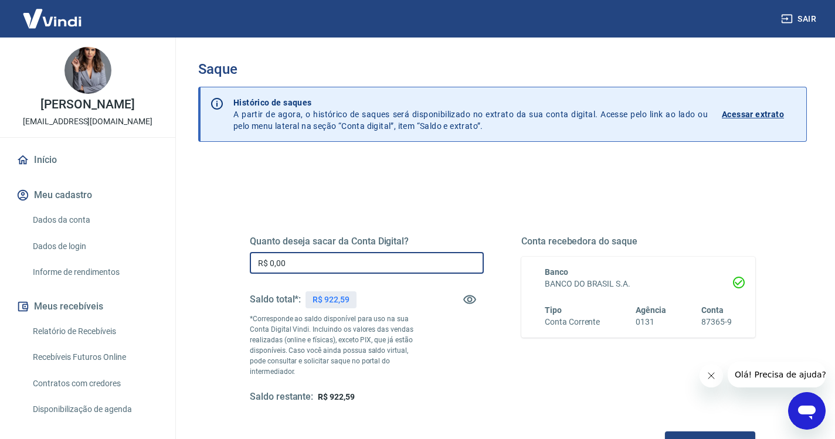
click at [374, 265] on input "R$ 0,00" at bounding box center [367, 263] width 234 height 22
type input "R$ 922,59"
click at [665, 431] on button "Solicitar saque" at bounding box center [710, 442] width 90 height 22
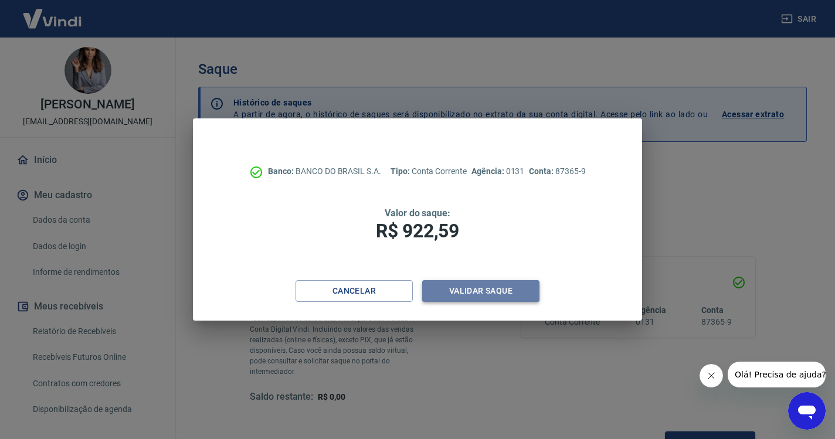
click at [479, 291] on button "Validar saque" at bounding box center [480, 291] width 117 height 22
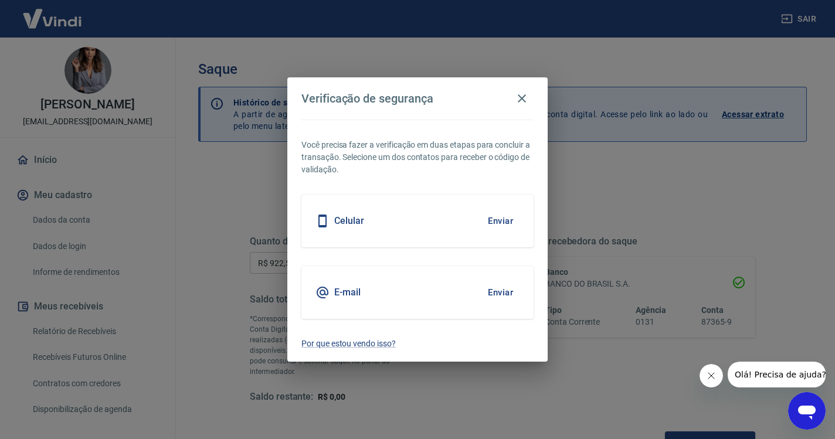
click at [509, 222] on button "Enviar" at bounding box center [500, 221] width 38 height 25
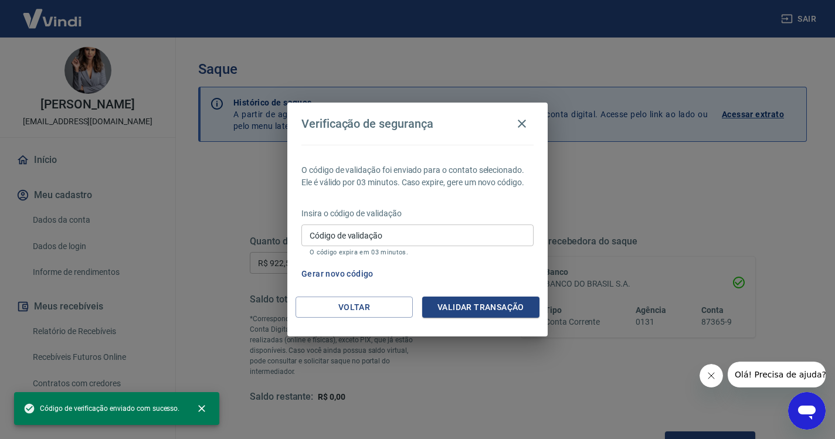
click at [392, 239] on input "Código de validação" at bounding box center [417, 236] width 232 height 22
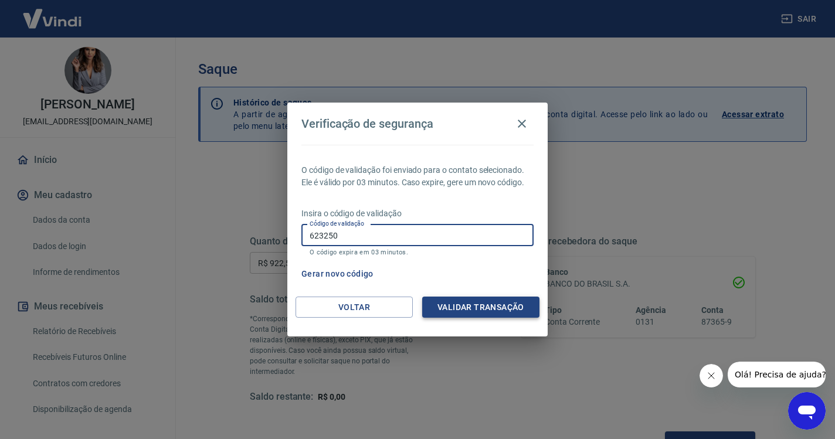
type input "623250"
click at [450, 304] on button "Validar transação" at bounding box center [480, 308] width 117 height 22
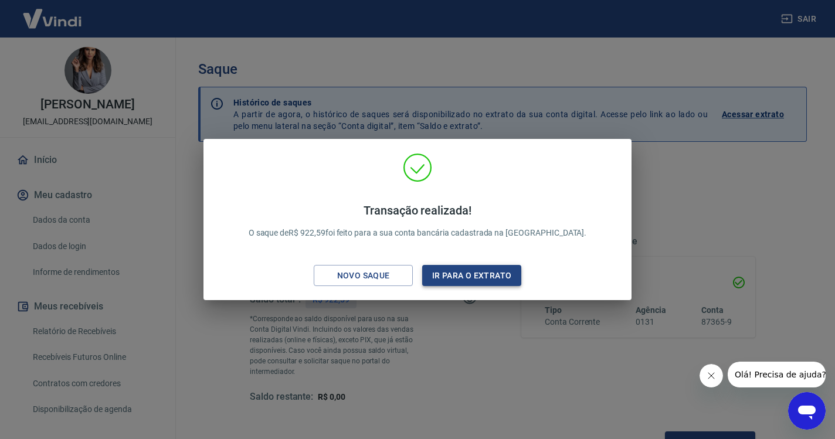
click at [472, 281] on button "Ir para o extrato" at bounding box center [471, 276] width 99 height 22
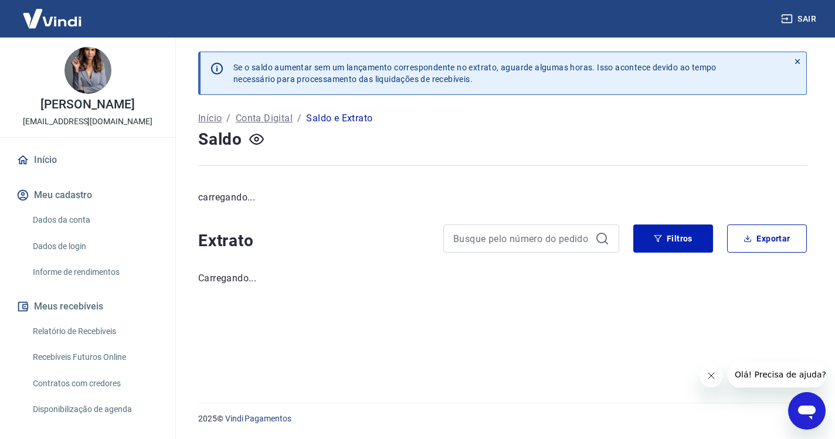
click at [803, 19] on button "Sair" at bounding box center [799, 19] width 42 height 22
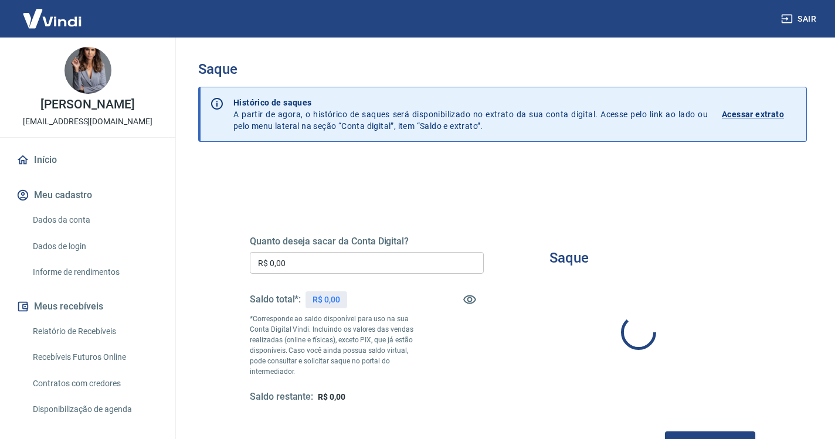
type input "R$ 0,00"
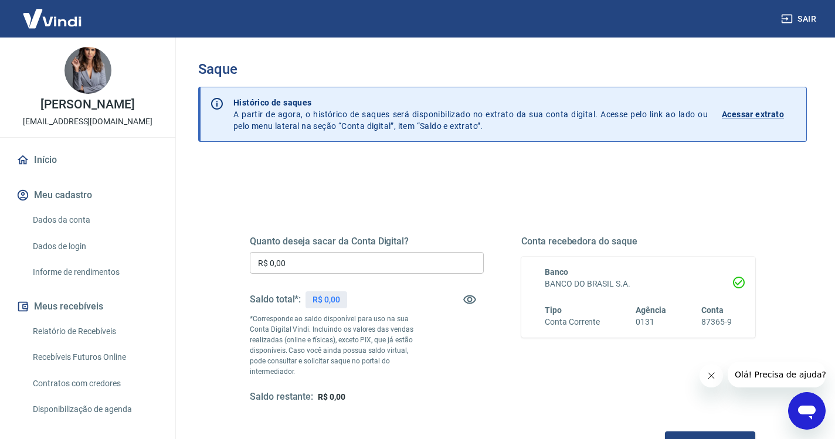
click at [800, 13] on button "Sair" at bounding box center [799, 19] width 42 height 22
